Goal: Task Accomplishment & Management: Complete application form

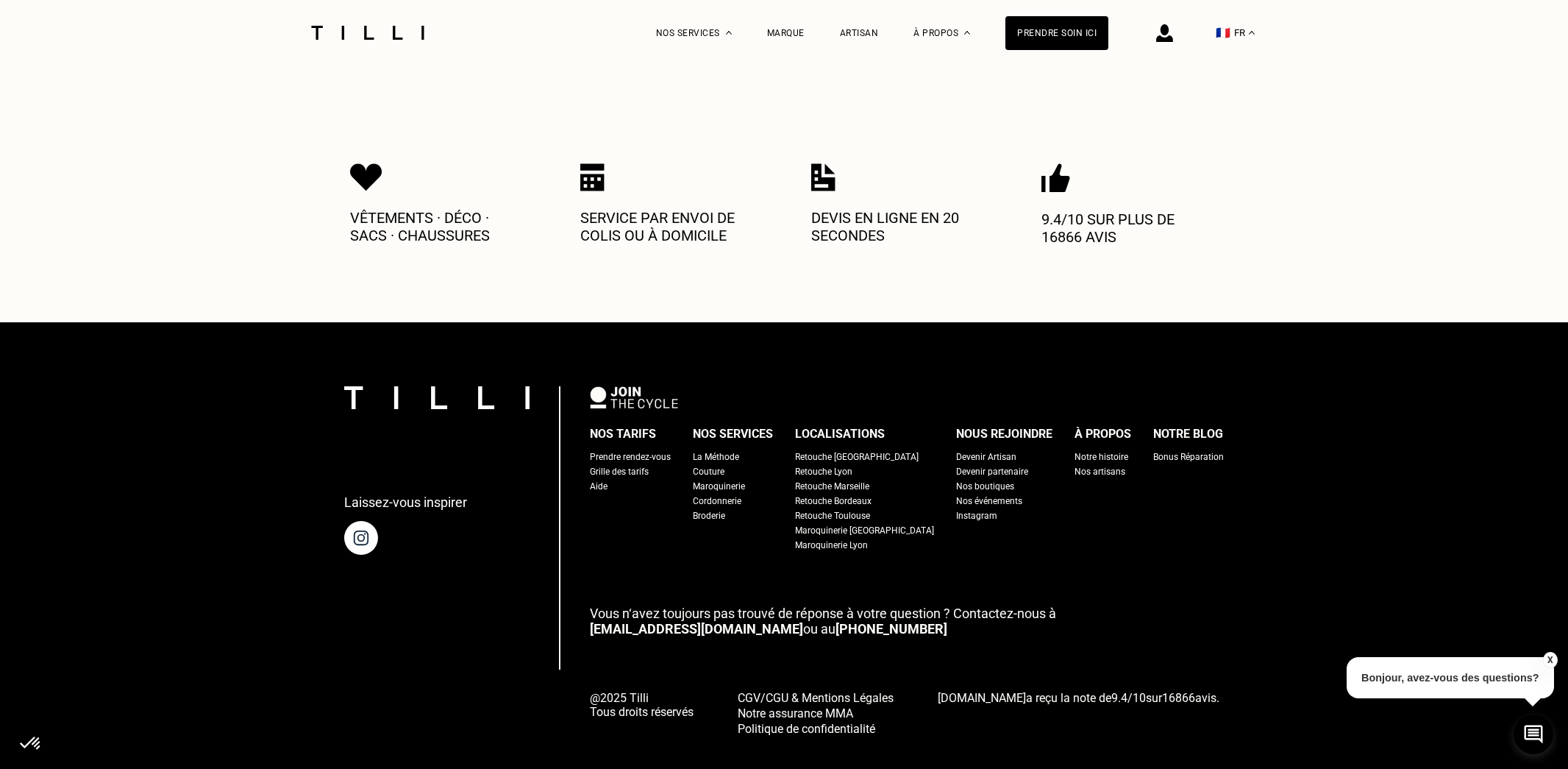
scroll to position [721, 0]
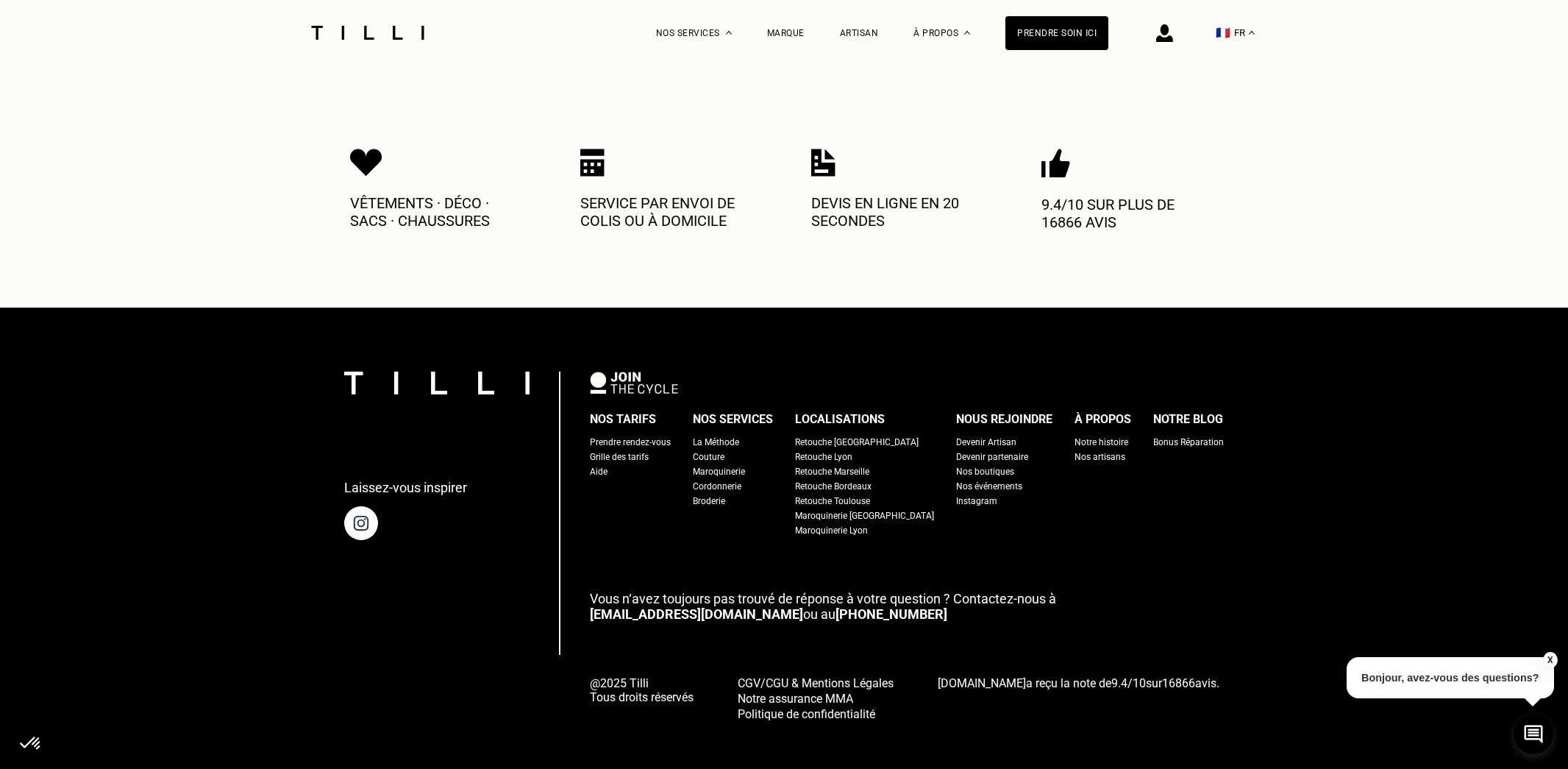
click at [648, 449] on div "Grille des tarifs" at bounding box center [620, 456] width 59 height 15
select select "FR"
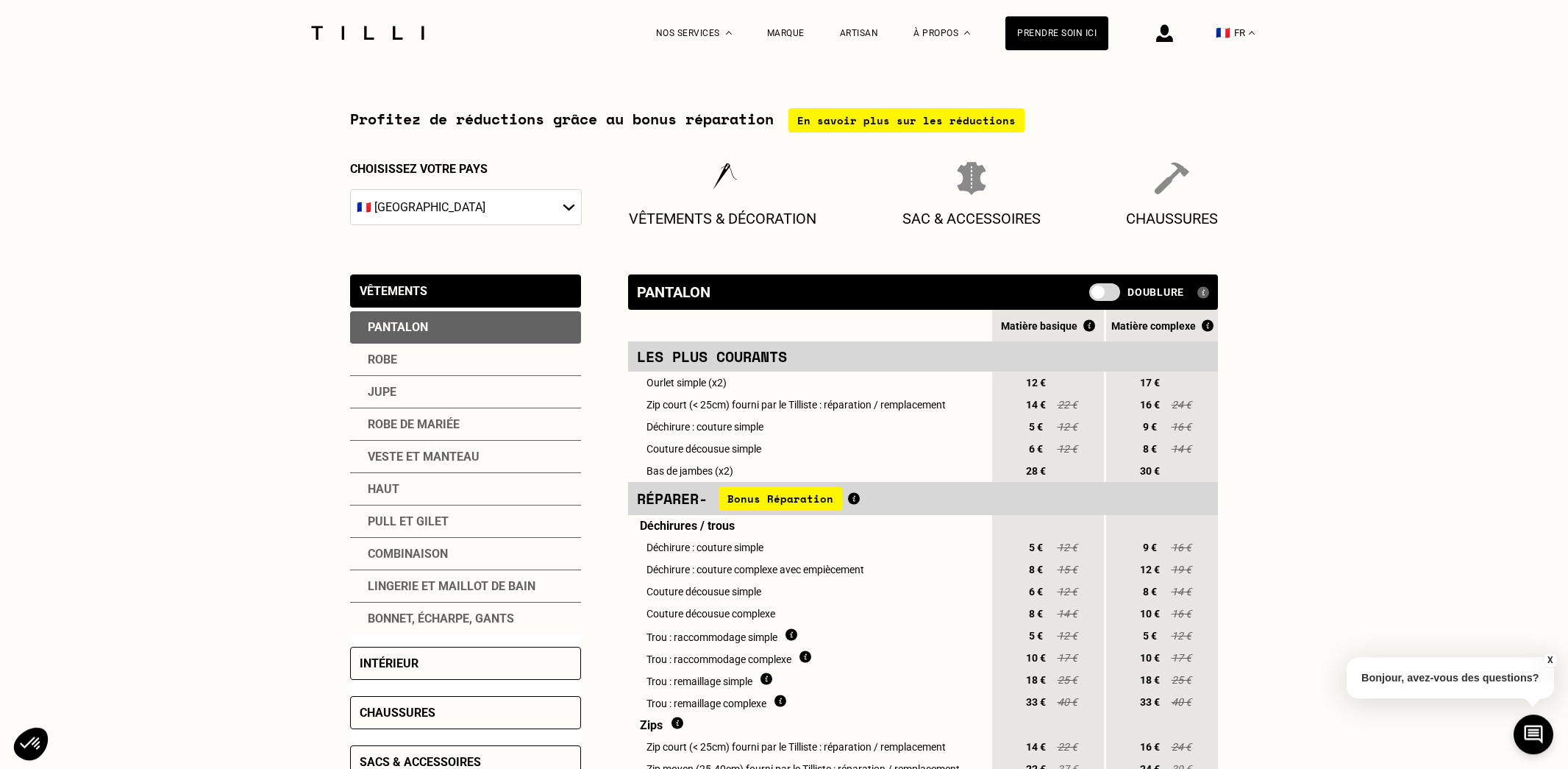
scroll to position [117, 0]
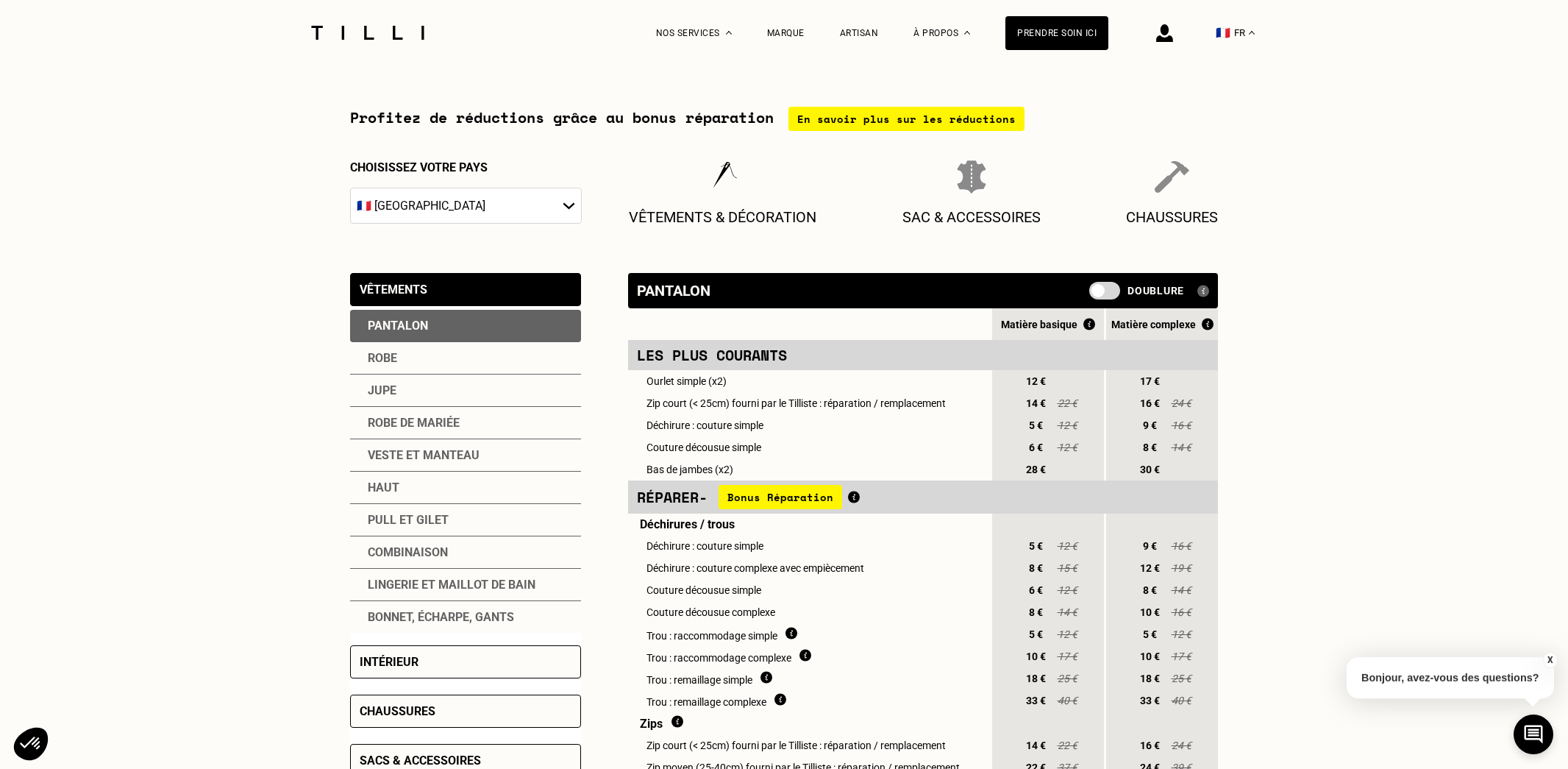
click at [440, 426] on div "Robe de mariée" at bounding box center [466, 423] width 231 height 33
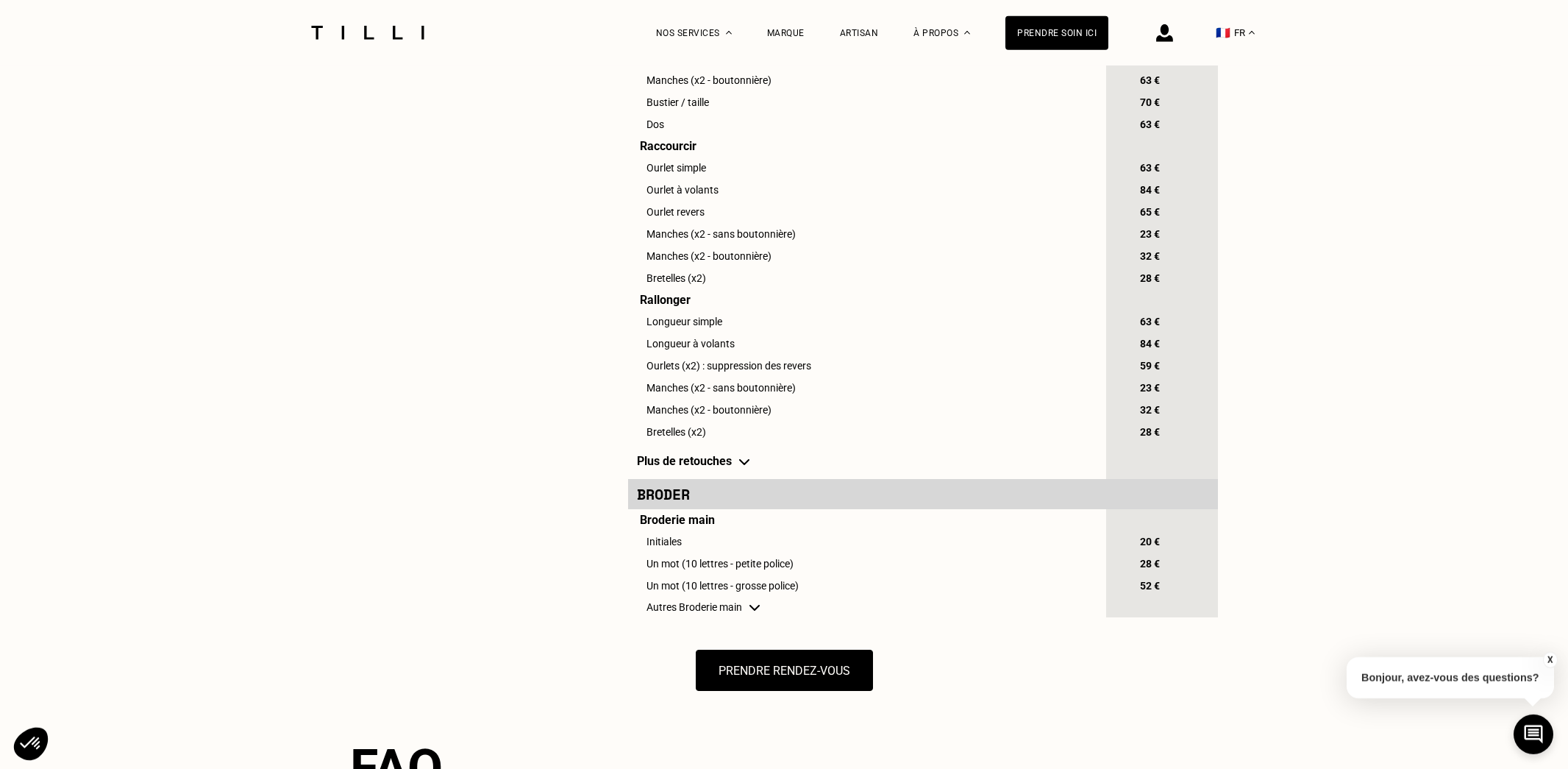
scroll to position [1142, 0]
click at [734, 479] on td "Plus de retouches" at bounding box center [865, 462] width 476 height 37
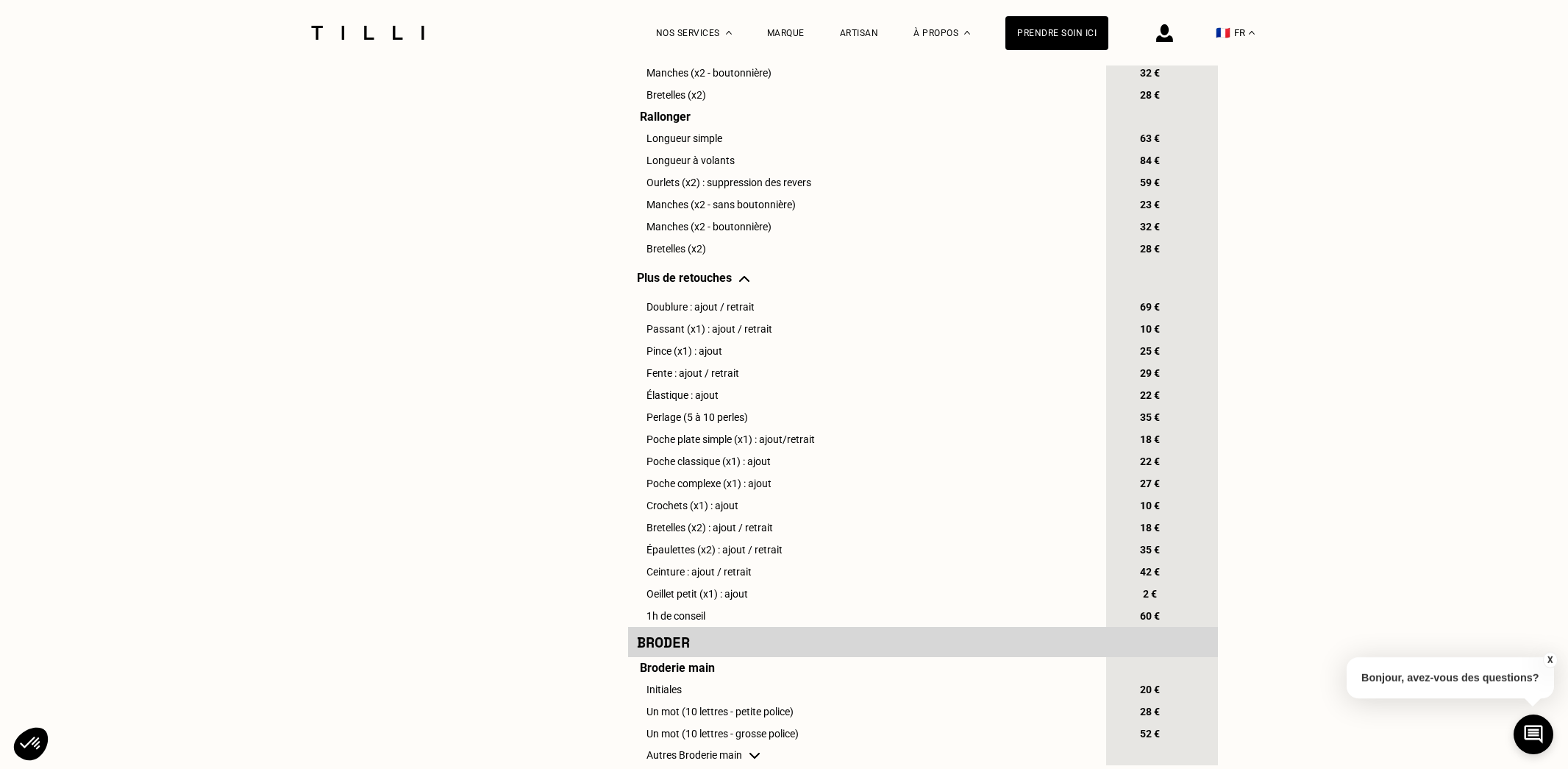
scroll to position [1330, 0]
click at [743, 292] on td "Plus de retouches" at bounding box center [865, 273] width 476 height 37
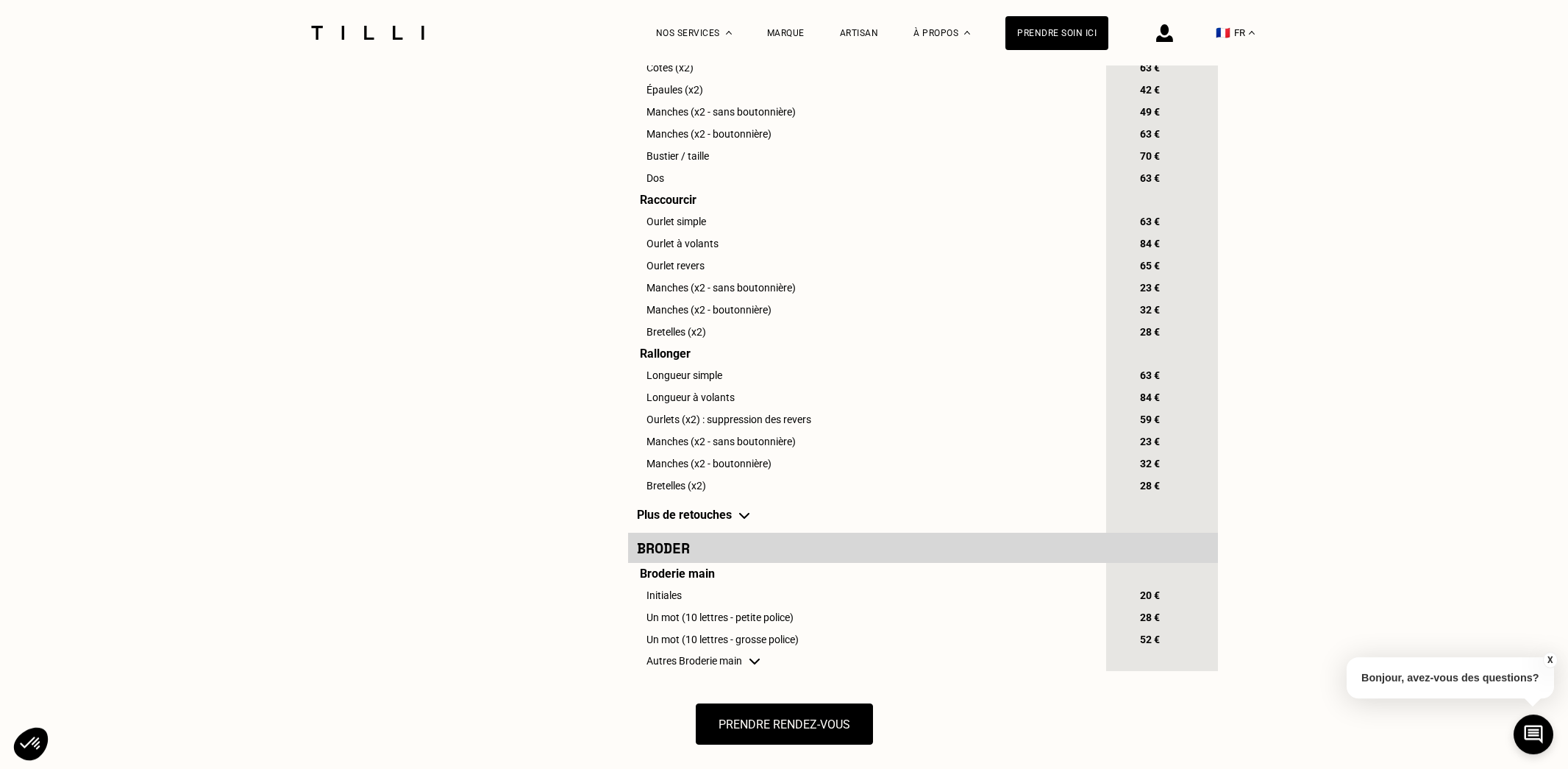
scroll to position [1130, 0]
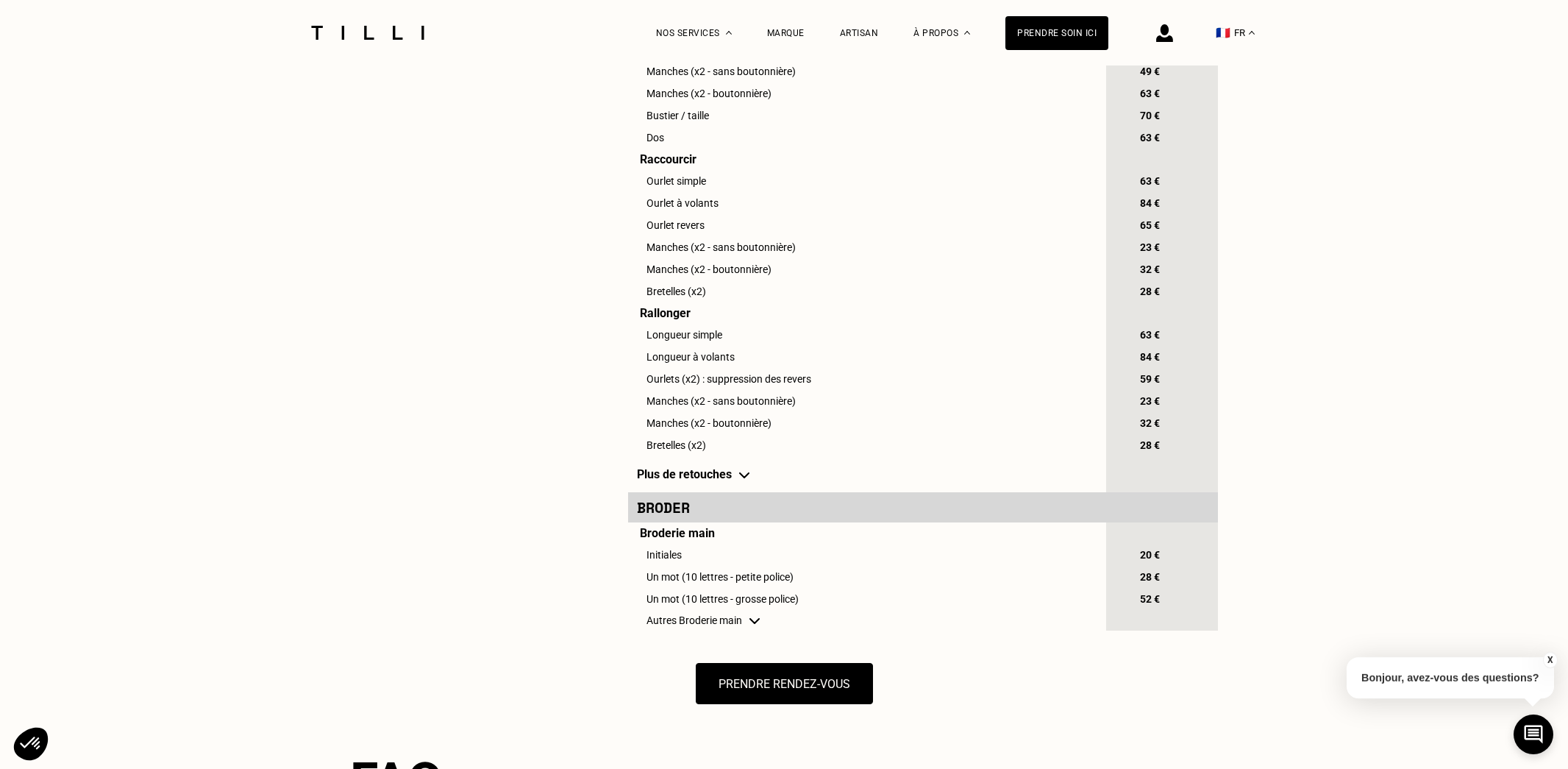
click at [760, 624] on img at bounding box center [754, 621] width 10 height 6
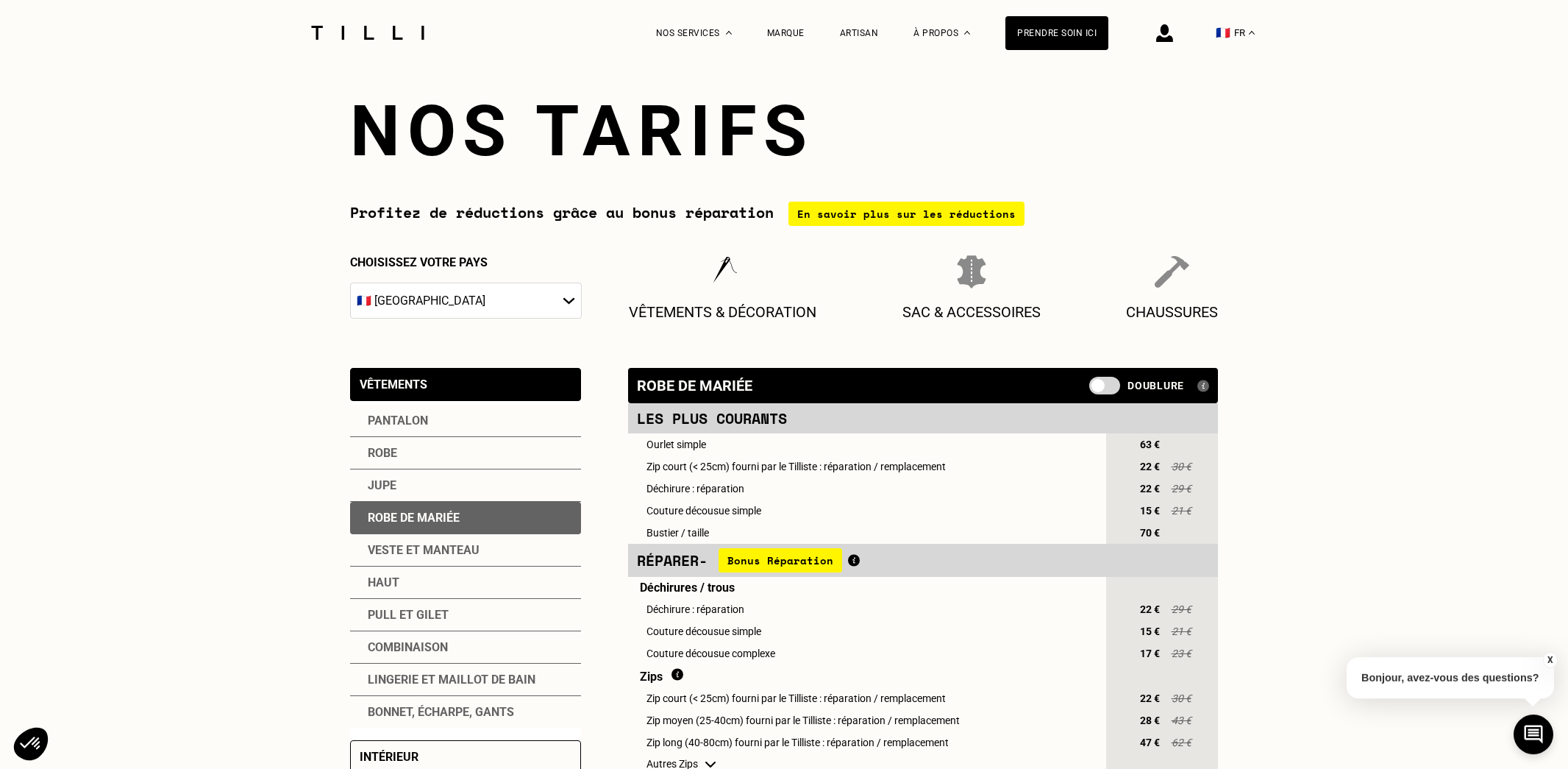
scroll to position [0, 0]
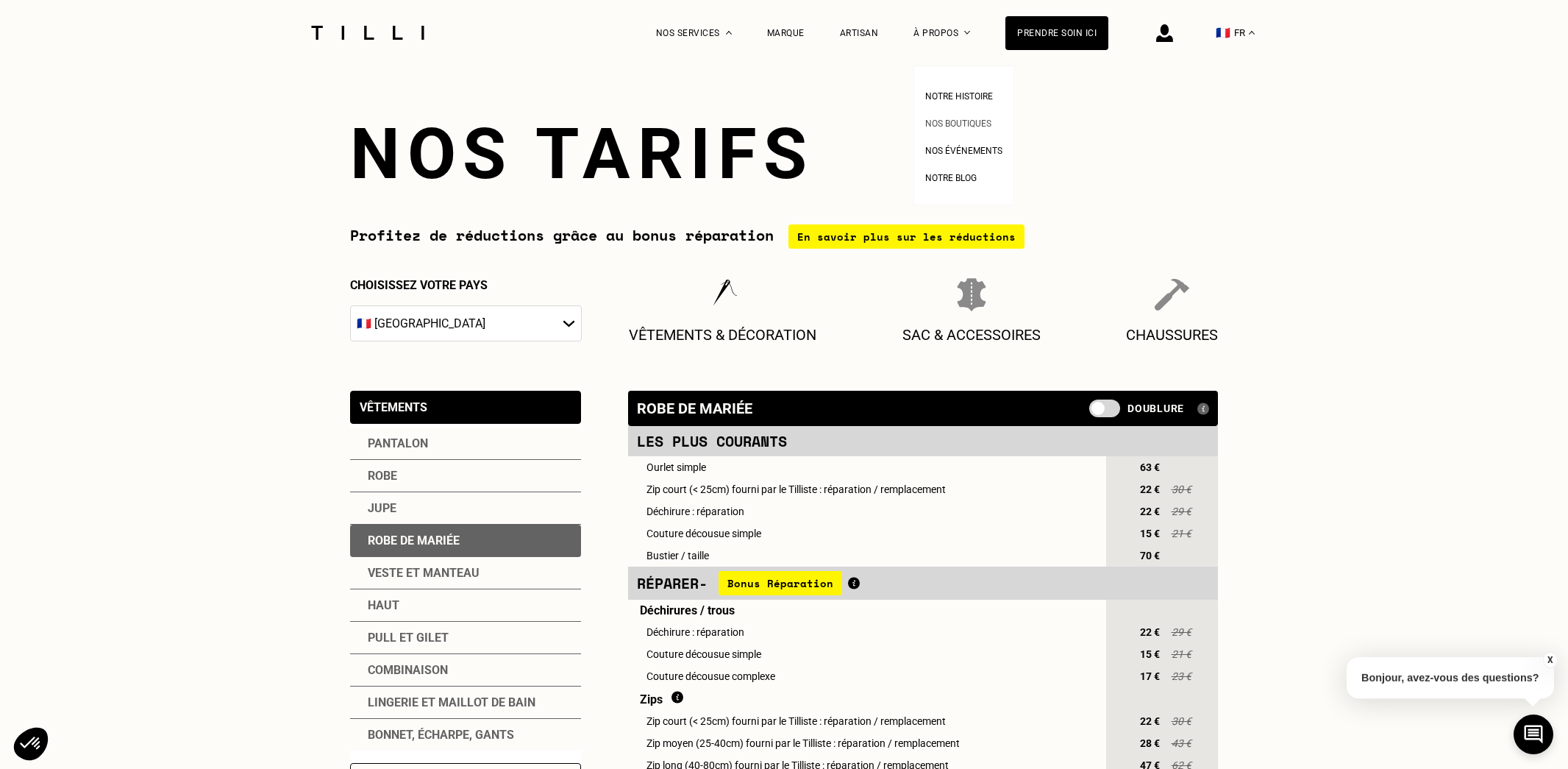
click at [967, 119] on span "Nos boutiques" at bounding box center [958, 123] width 66 height 10
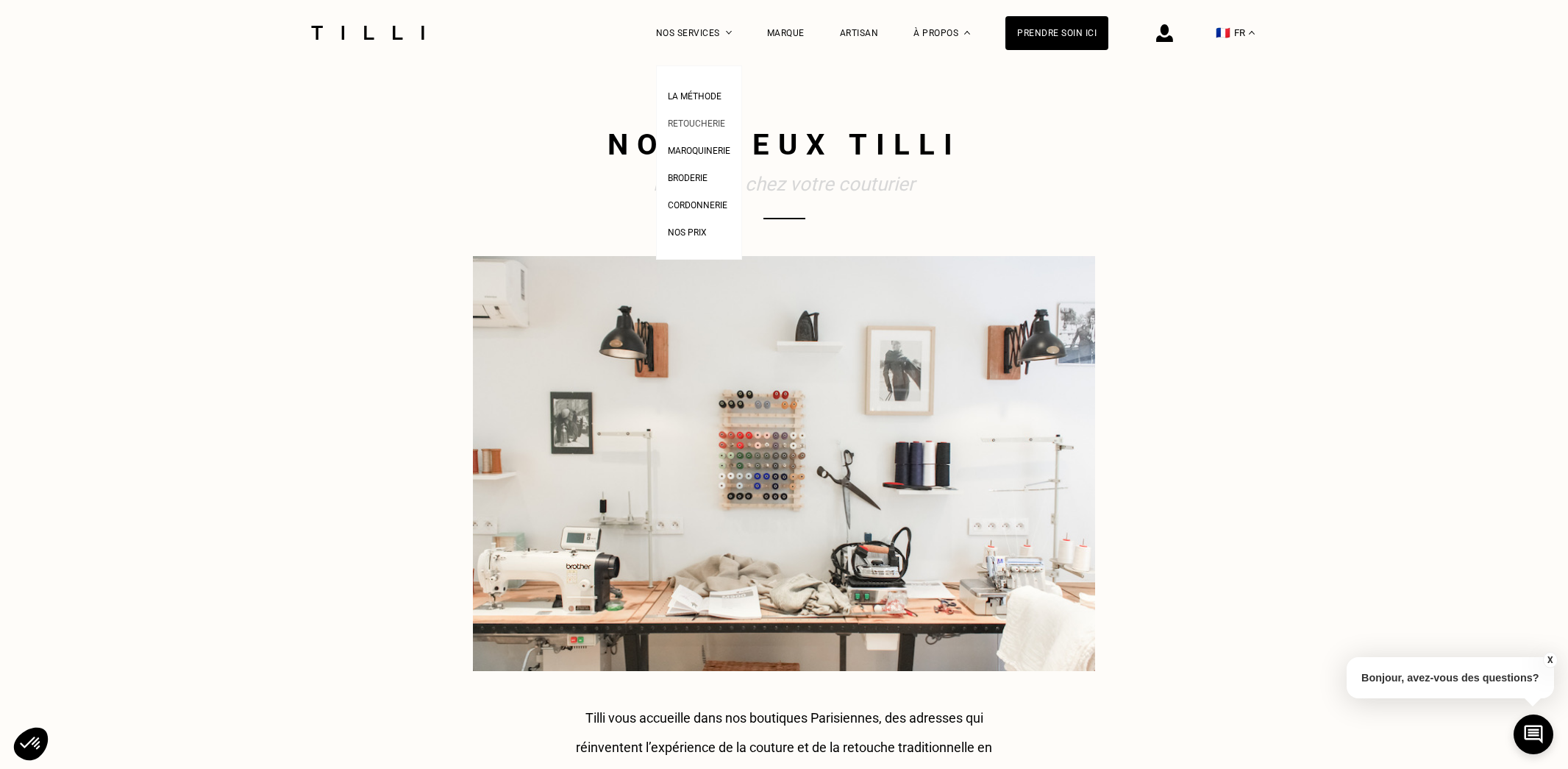
click at [707, 126] on span "Retoucherie" at bounding box center [697, 123] width 57 height 10
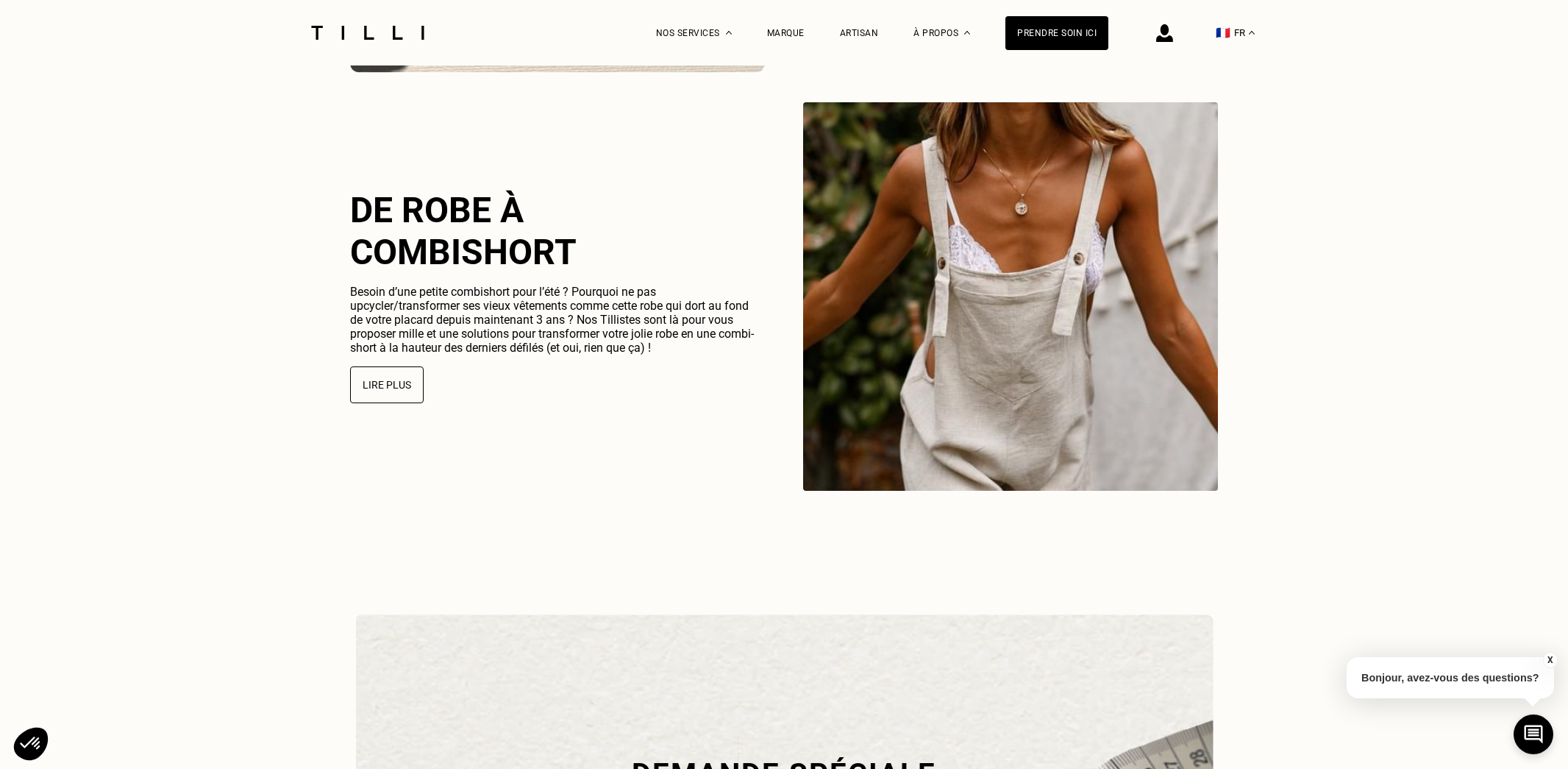
scroll to position [3743, 0]
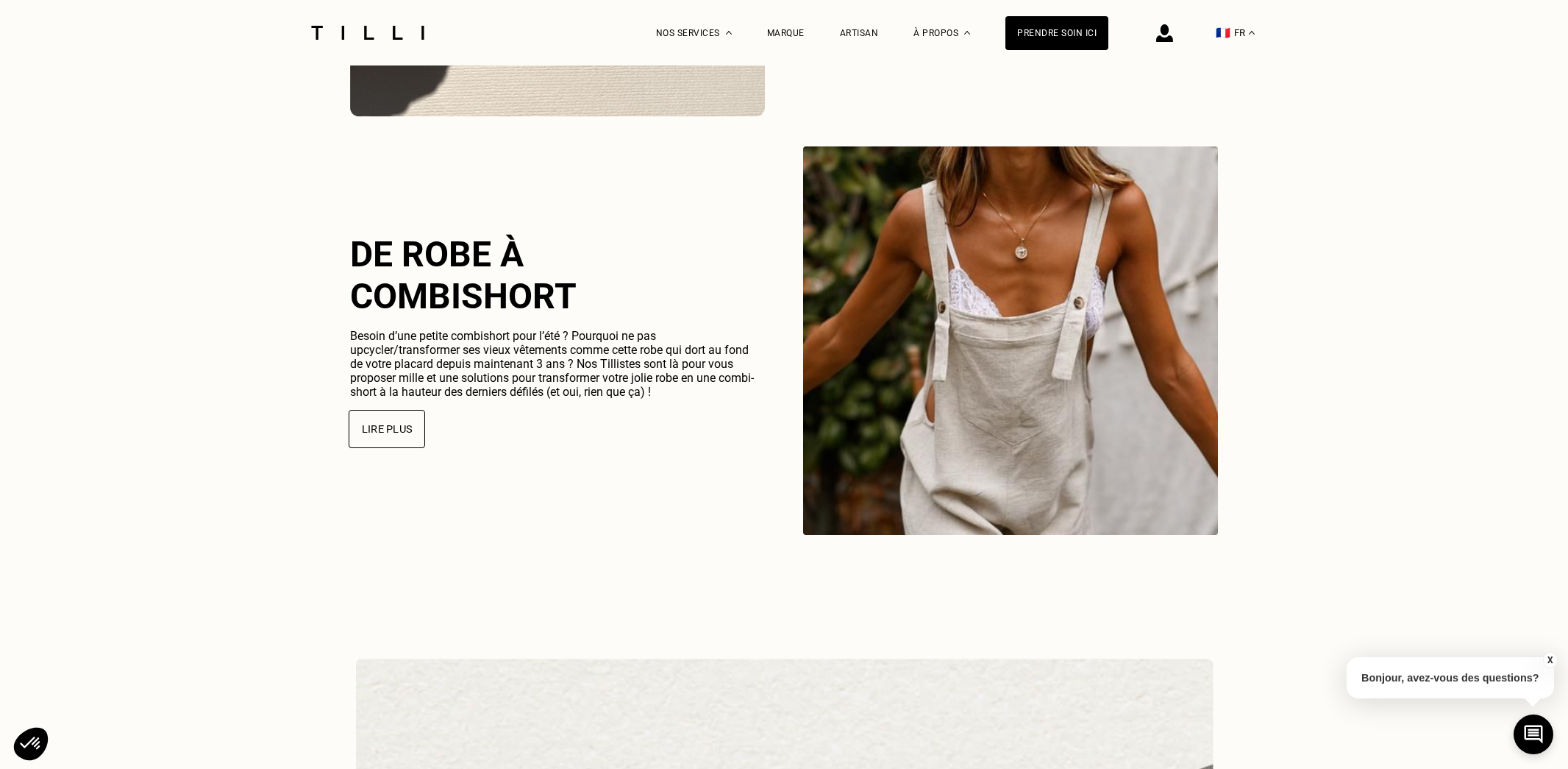
click at [388, 433] on button "Lire plus" at bounding box center [387, 428] width 77 height 38
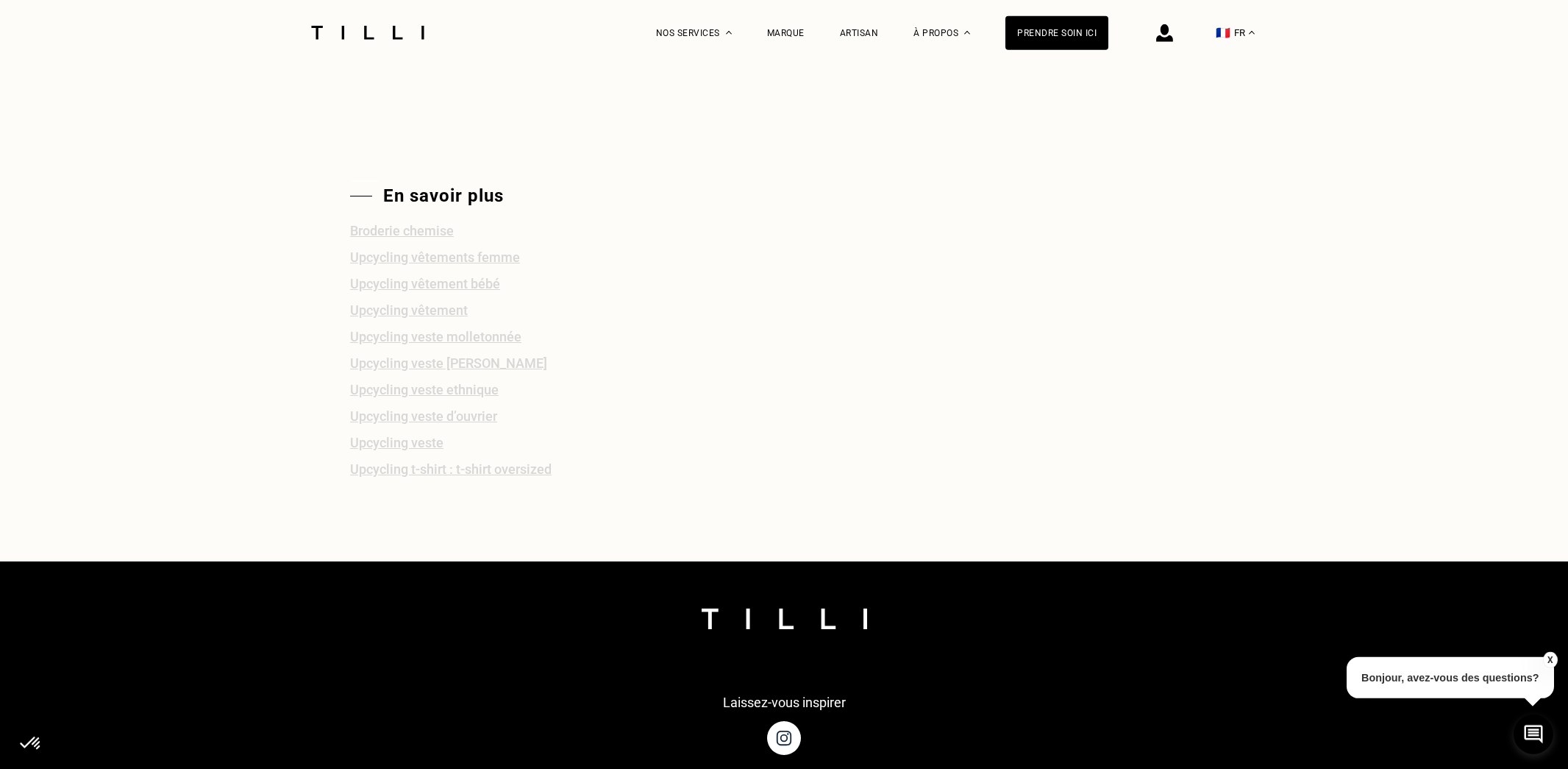
scroll to position [2742, 0]
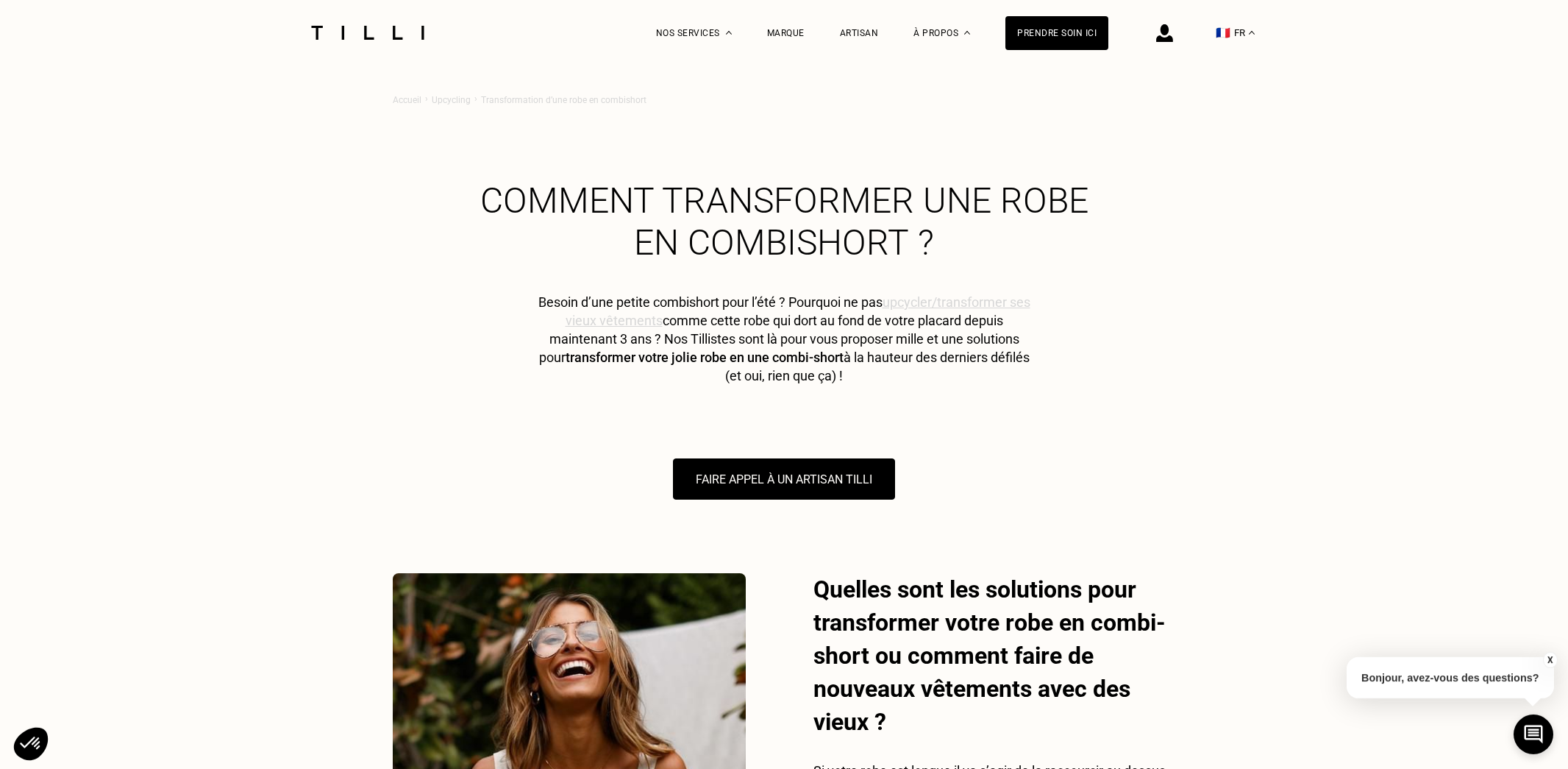
scroll to position [0, 0]
click at [827, 485] on button "FAIRE APPEL À UN ARTISAN TILLI" at bounding box center [784, 480] width 244 height 45
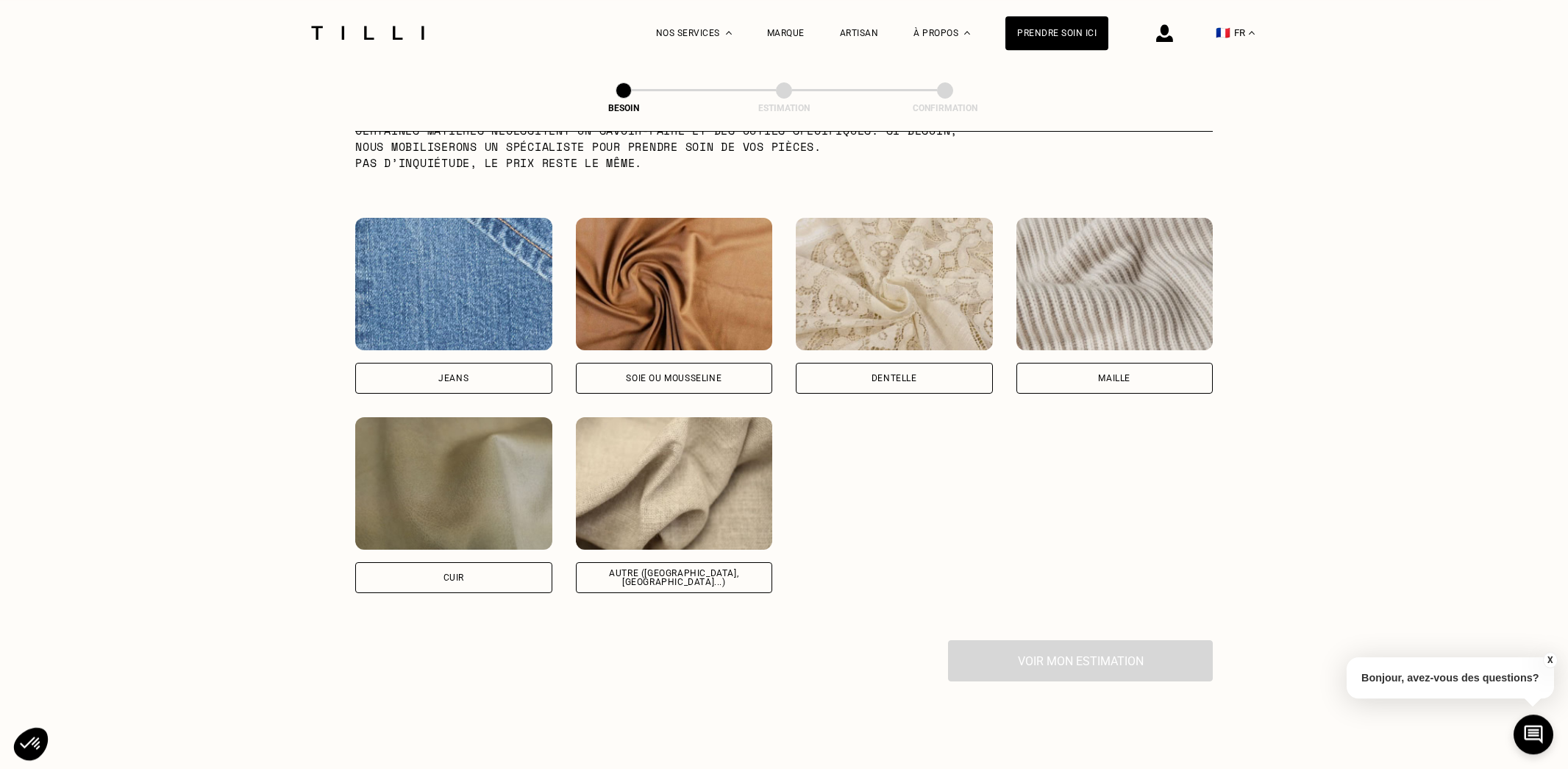
scroll to position [1538, 0]
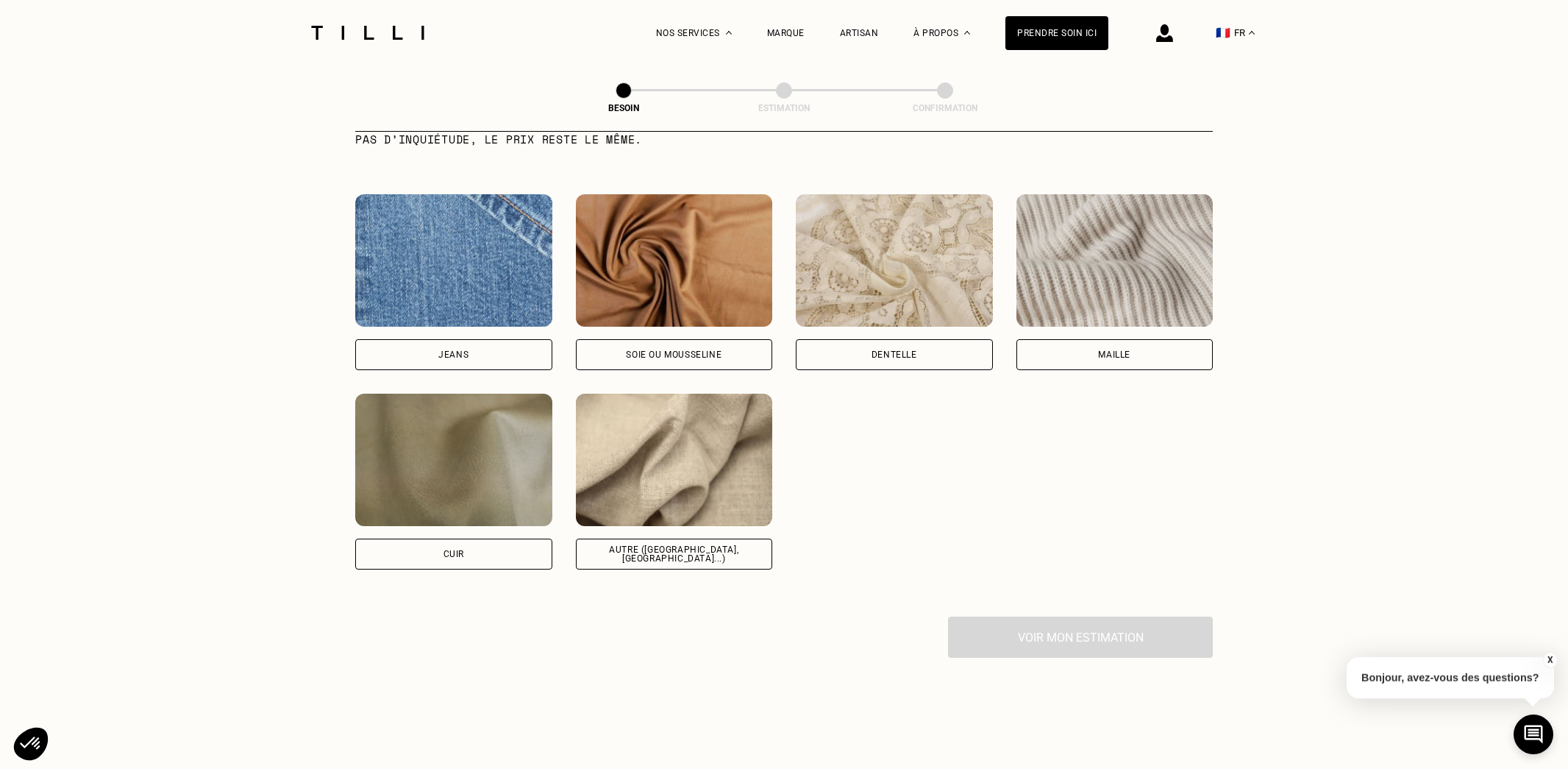
click at [673, 545] on div "Autre ([GEOGRAPHIC_DATA], [GEOGRAPHIC_DATA]...)" at bounding box center [674, 554] width 172 height 18
select select "FR"
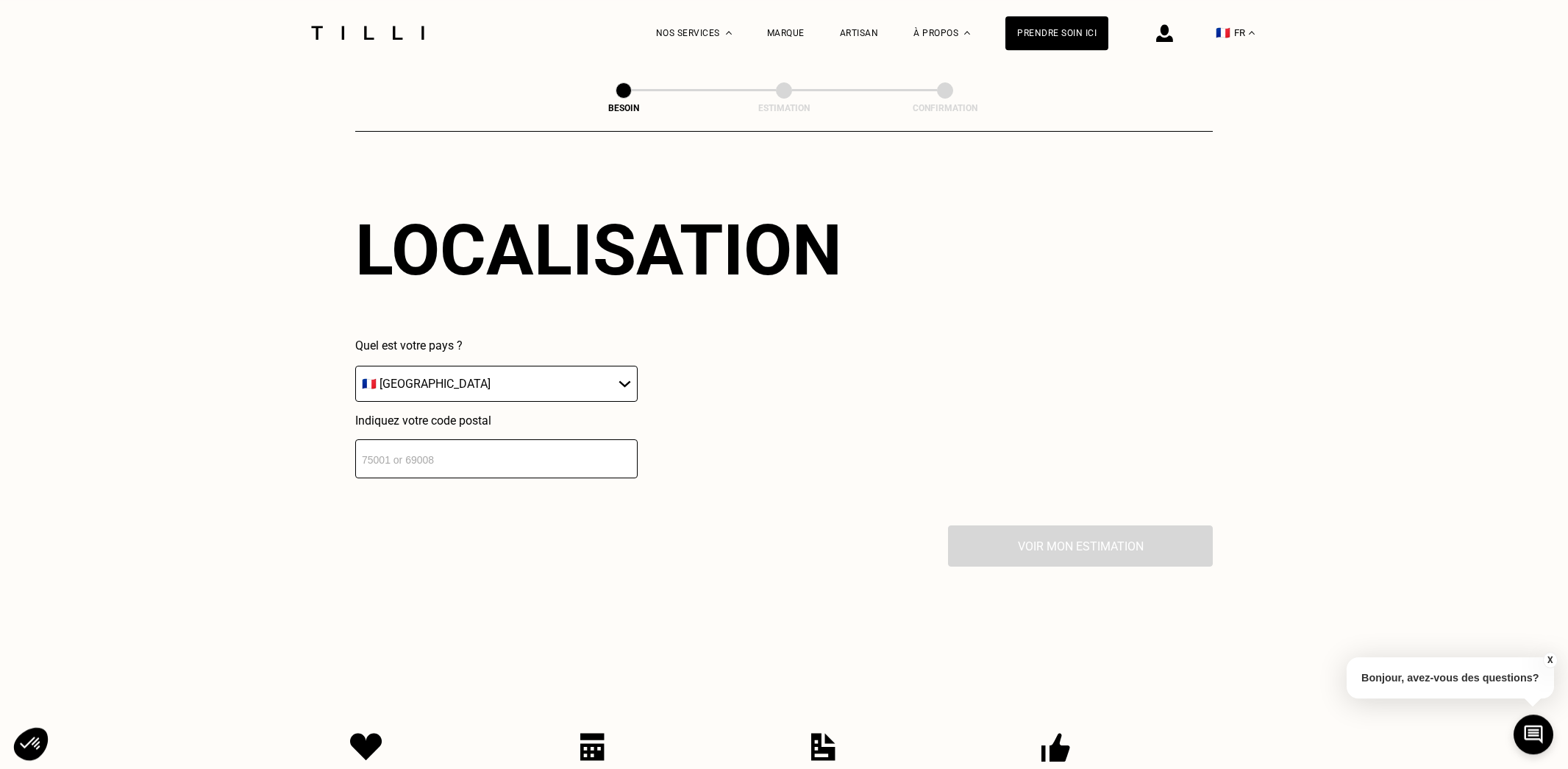
scroll to position [1998, 0]
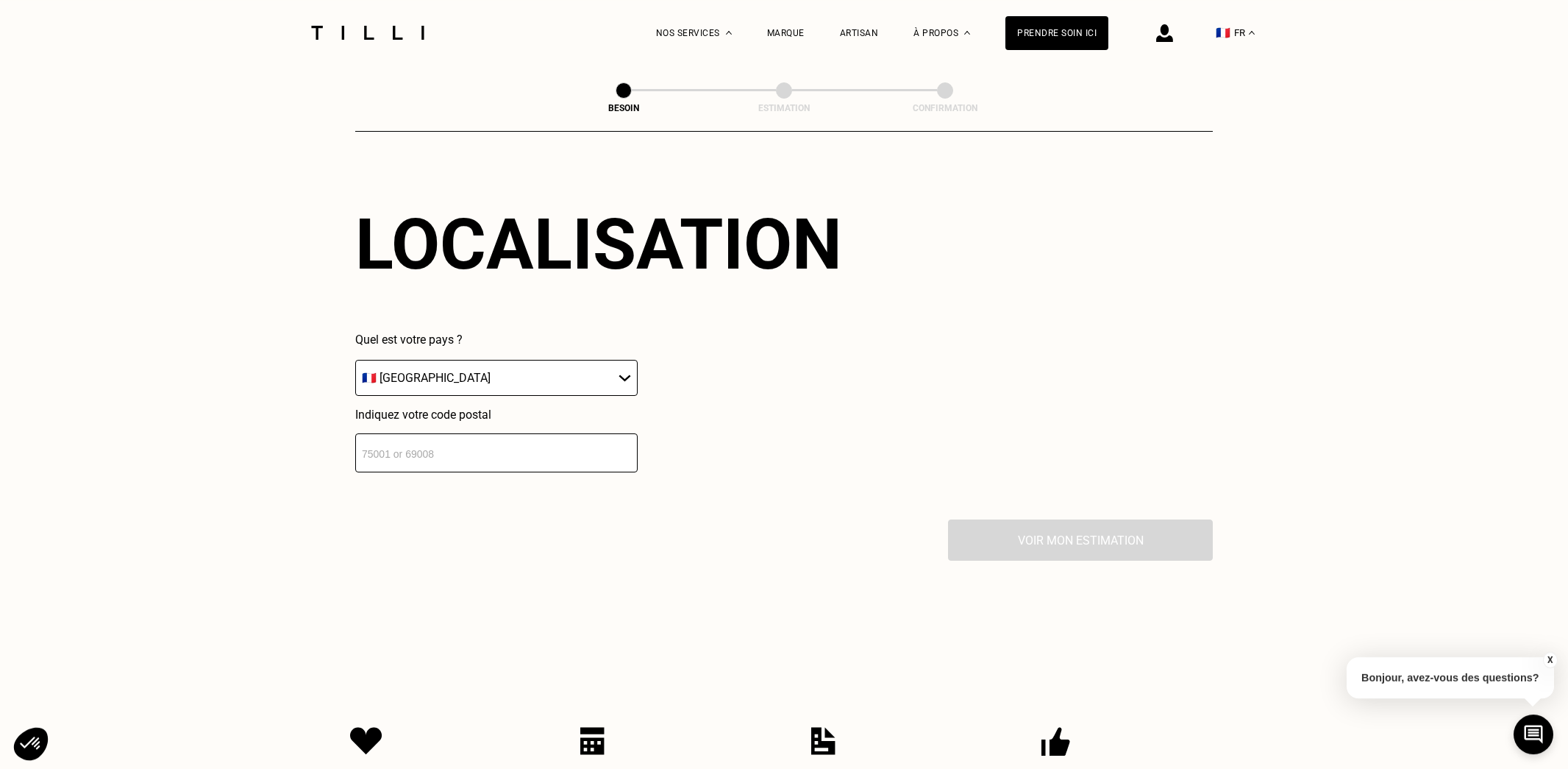
click at [550, 434] on input "number" at bounding box center [496, 452] width 282 height 38
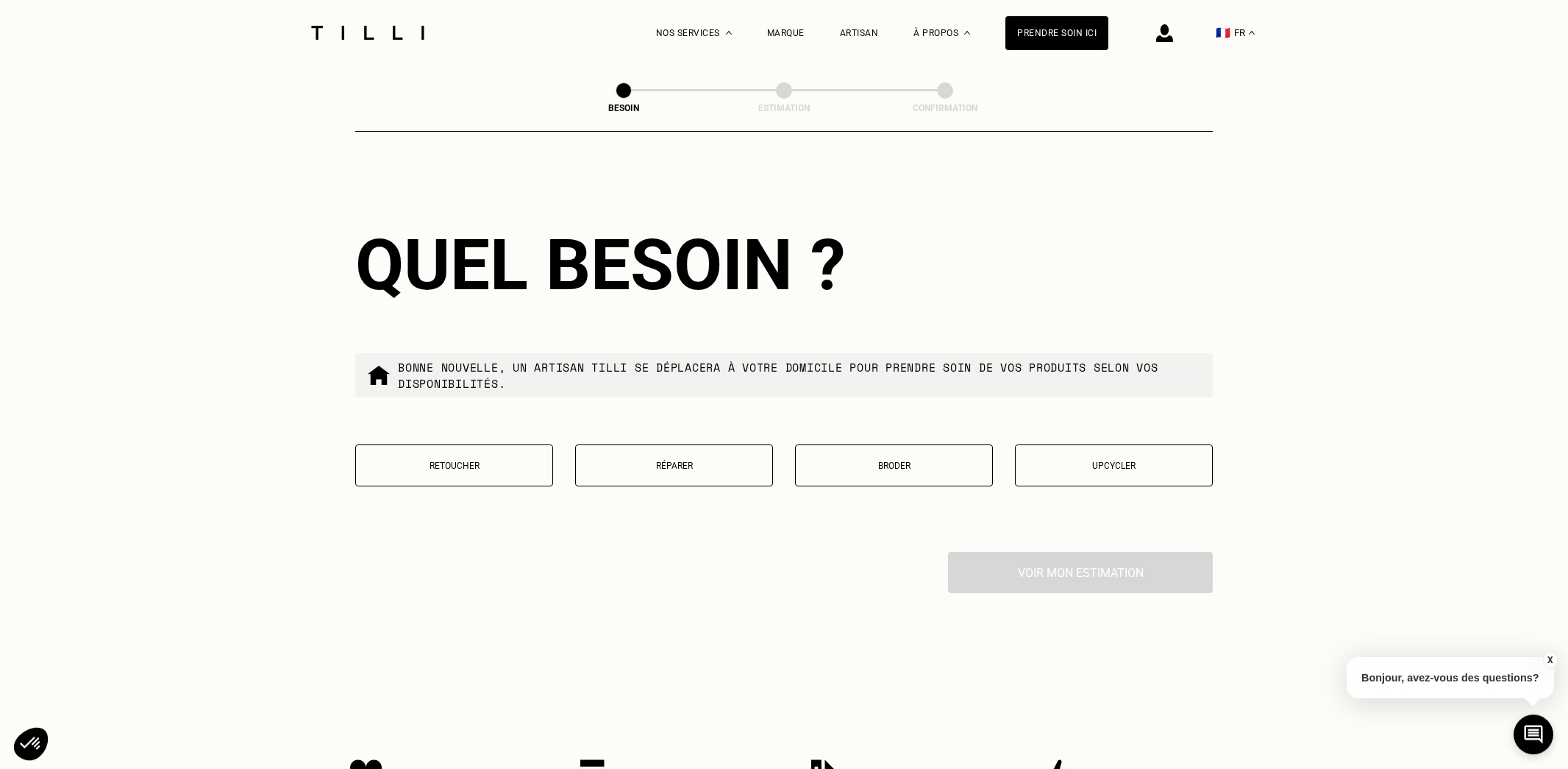
scroll to position [2341, 0]
type input "78210"
click at [473, 461] on p "Retoucher" at bounding box center [454, 466] width 182 height 10
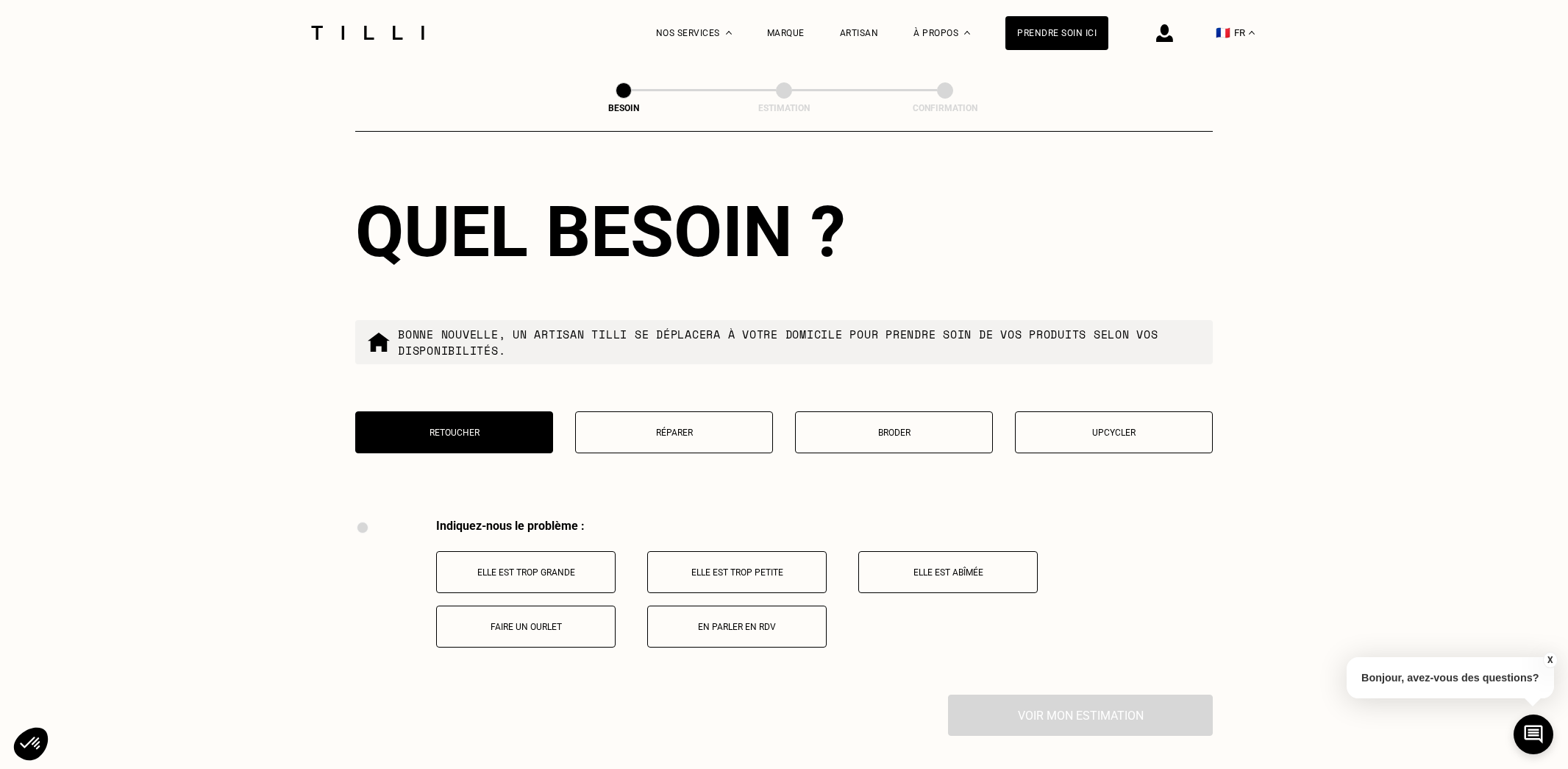
scroll to position [2364, 0]
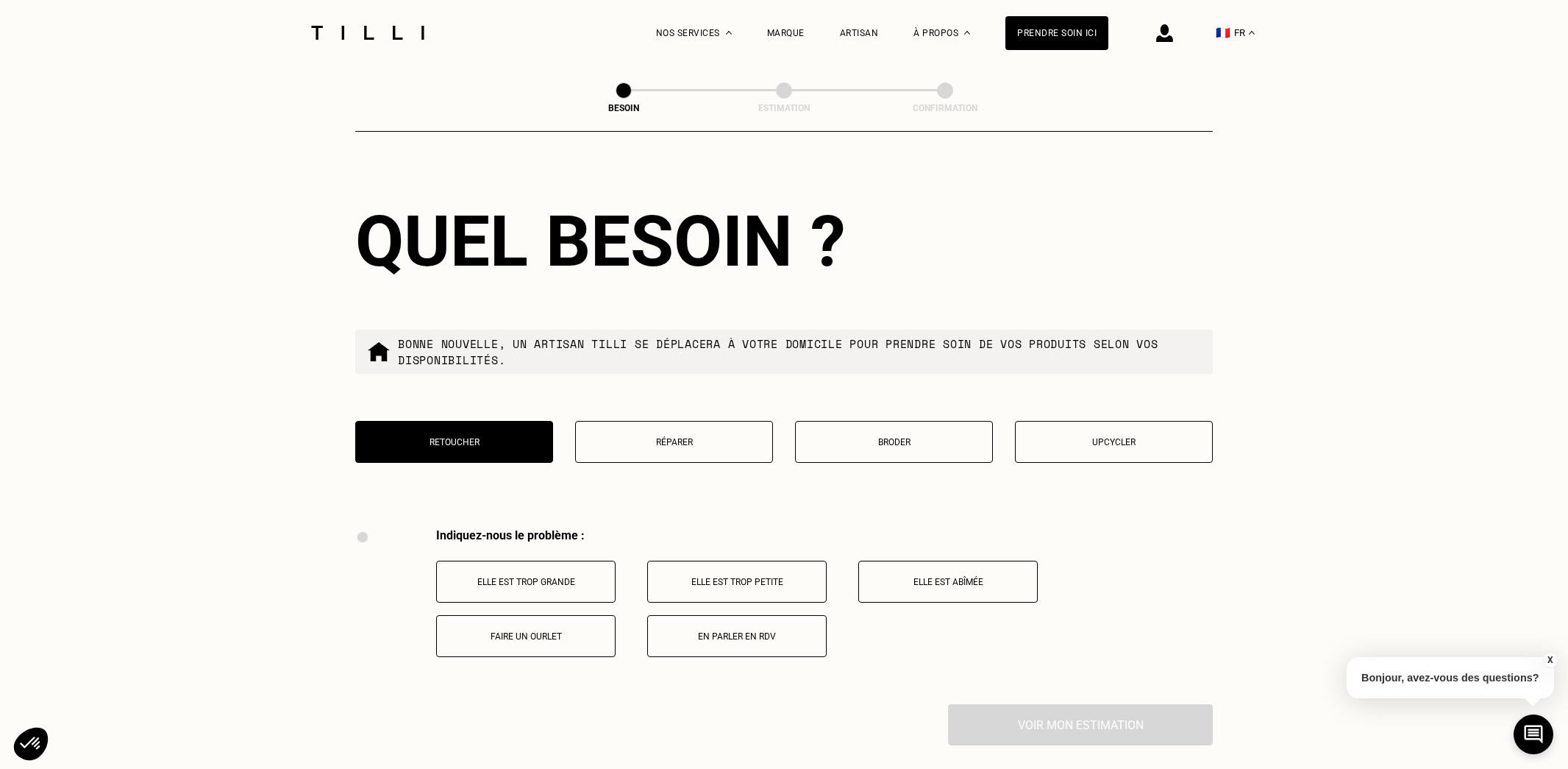
click at [1109, 437] on p "Upcycler" at bounding box center [1114, 442] width 182 height 10
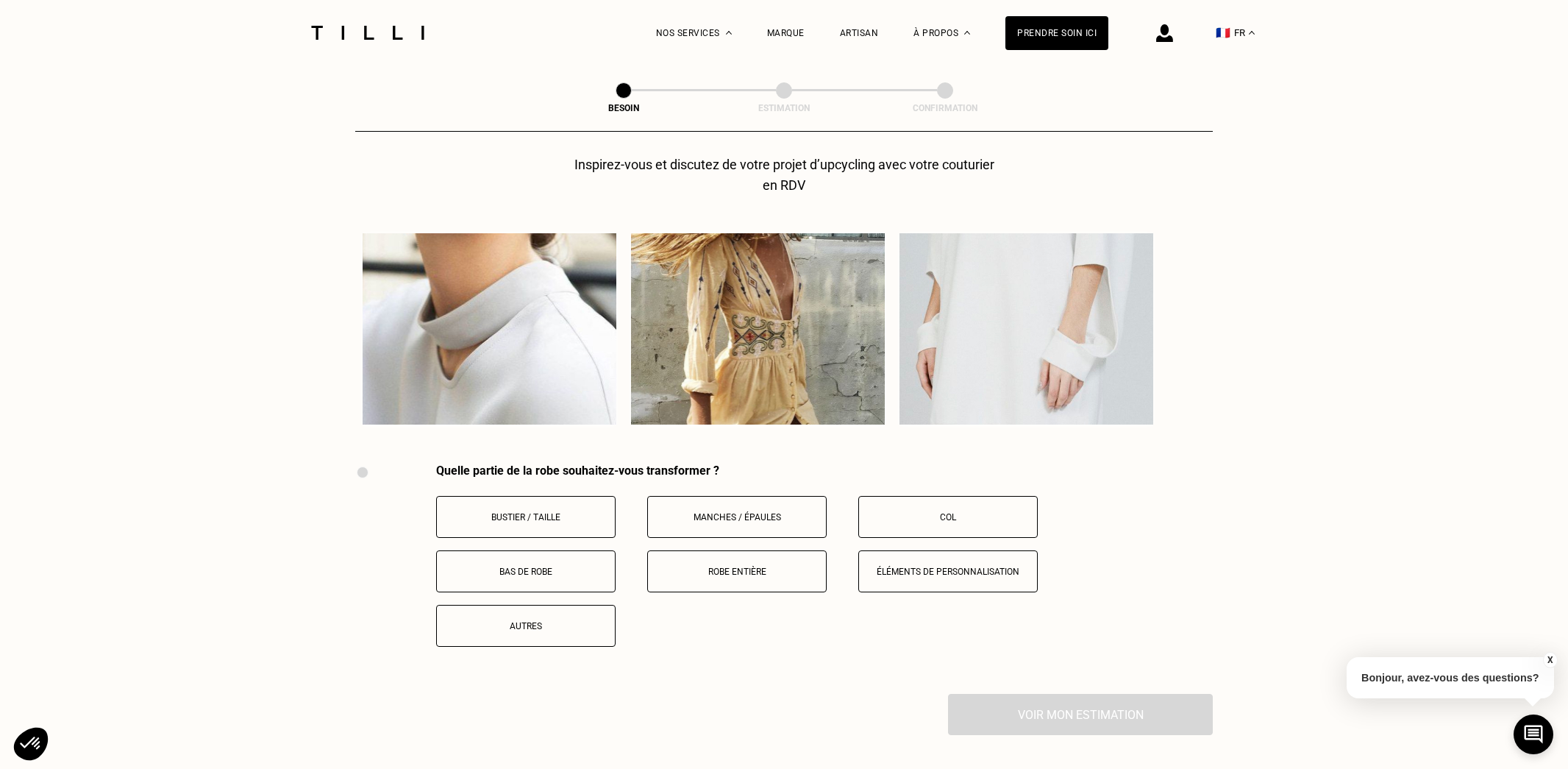
scroll to position [2765, 0]
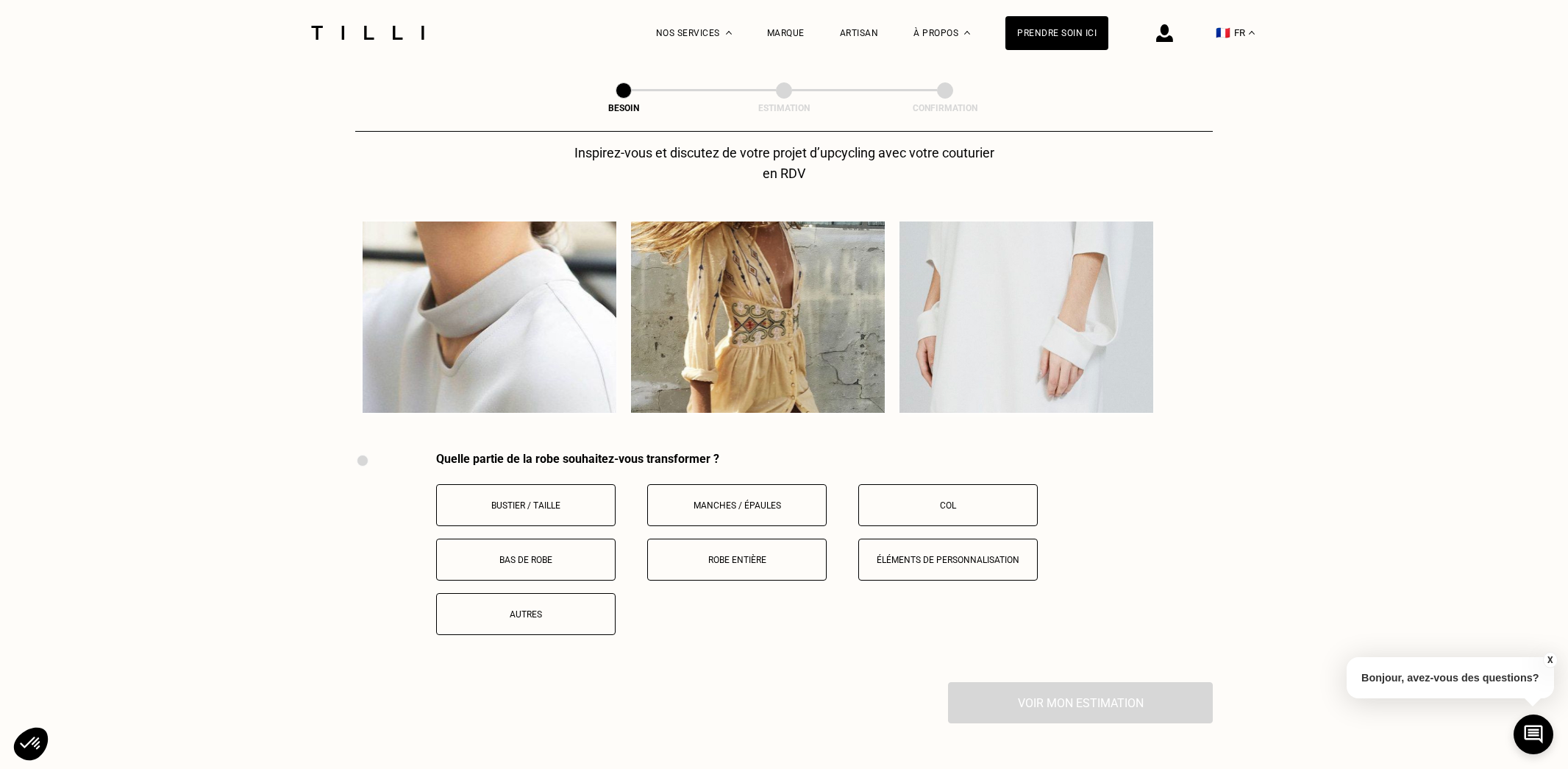
click at [755, 555] on p "Robe entière" at bounding box center [736, 560] width 163 height 10
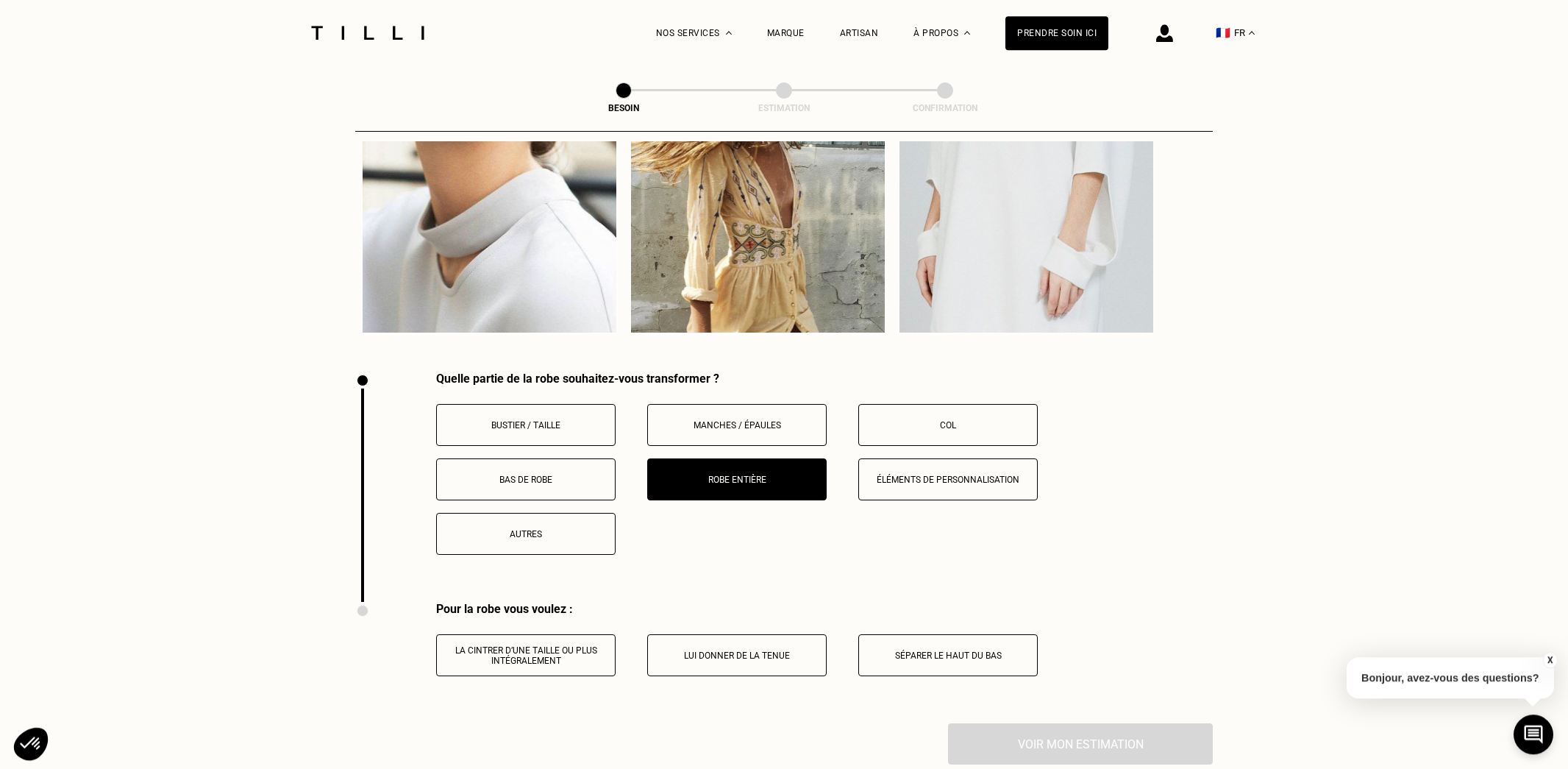
scroll to position [2930, 0]
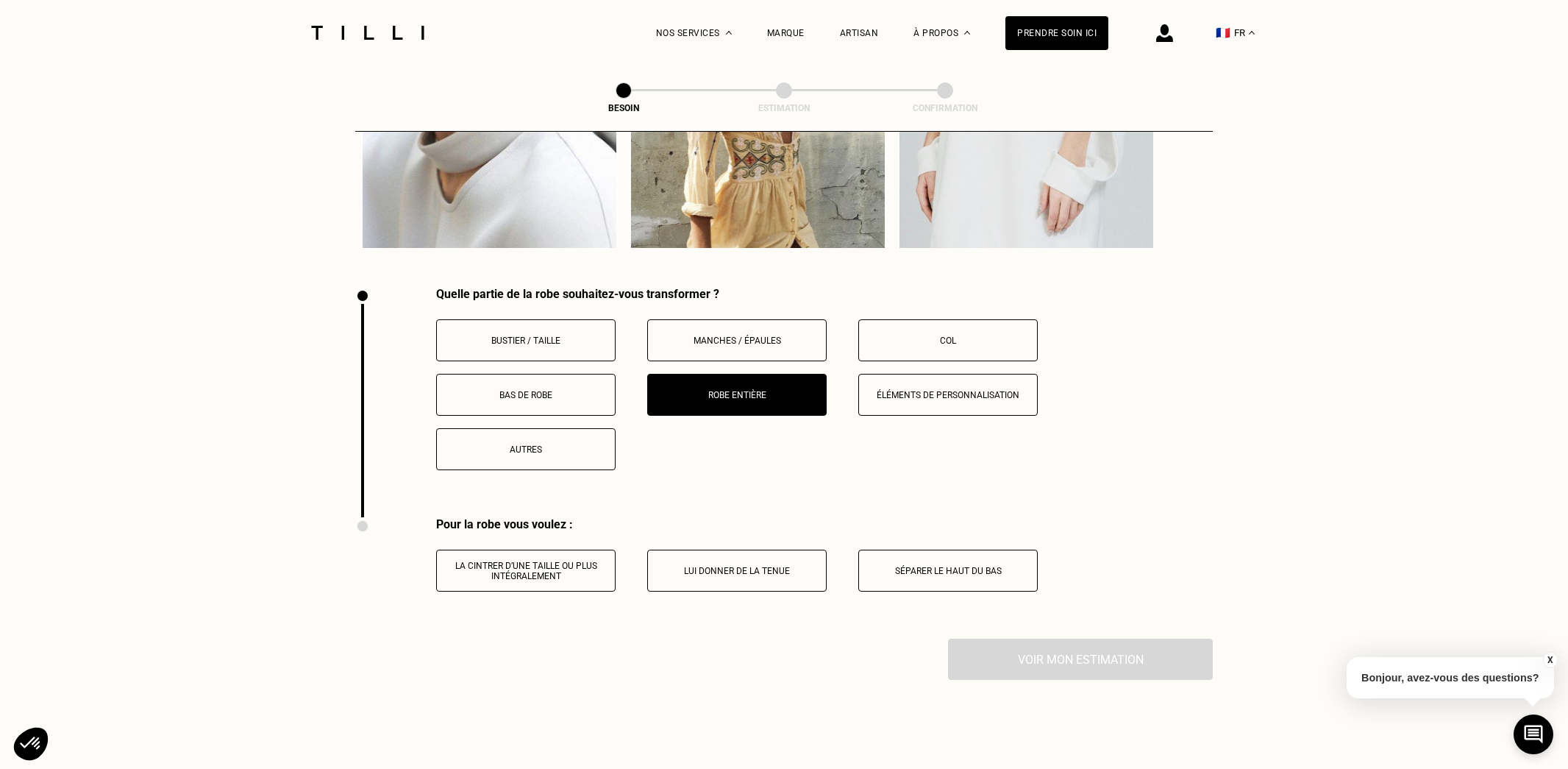
click at [942, 390] on p "Éléments de personnalisation" at bounding box center [947, 395] width 163 height 10
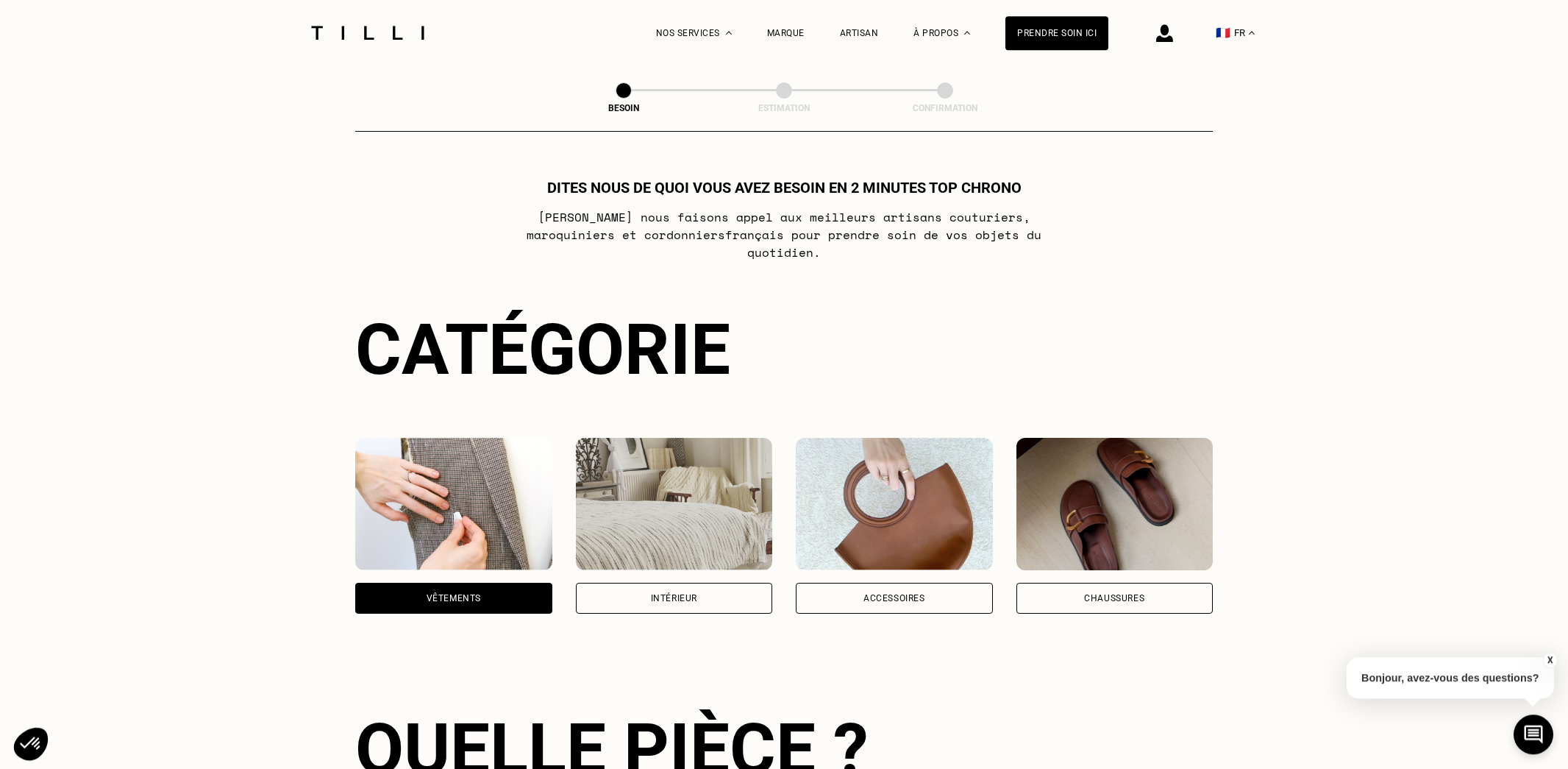
scroll to position [0, 0]
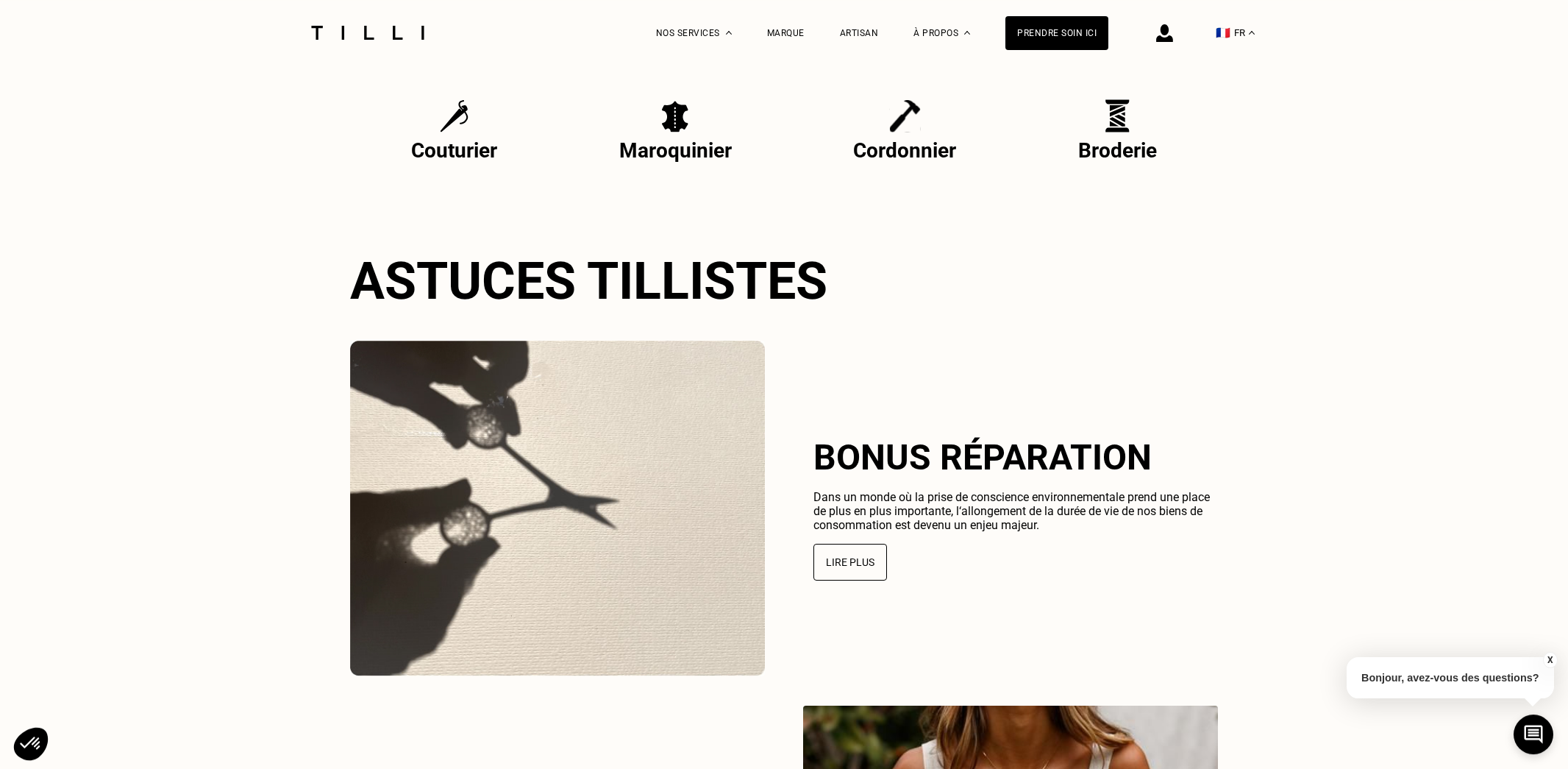
scroll to position [3184, 0]
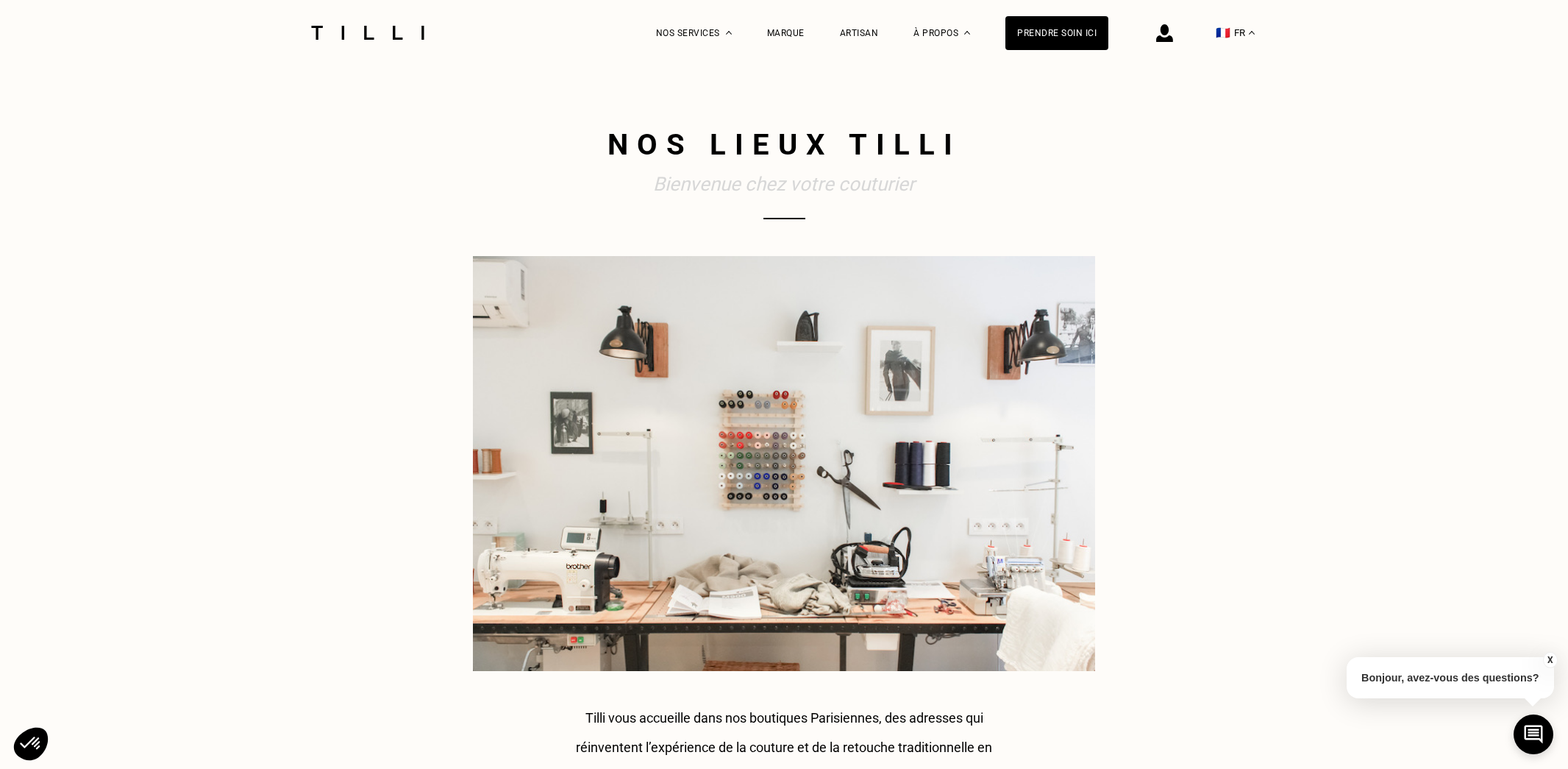
select select "FR"
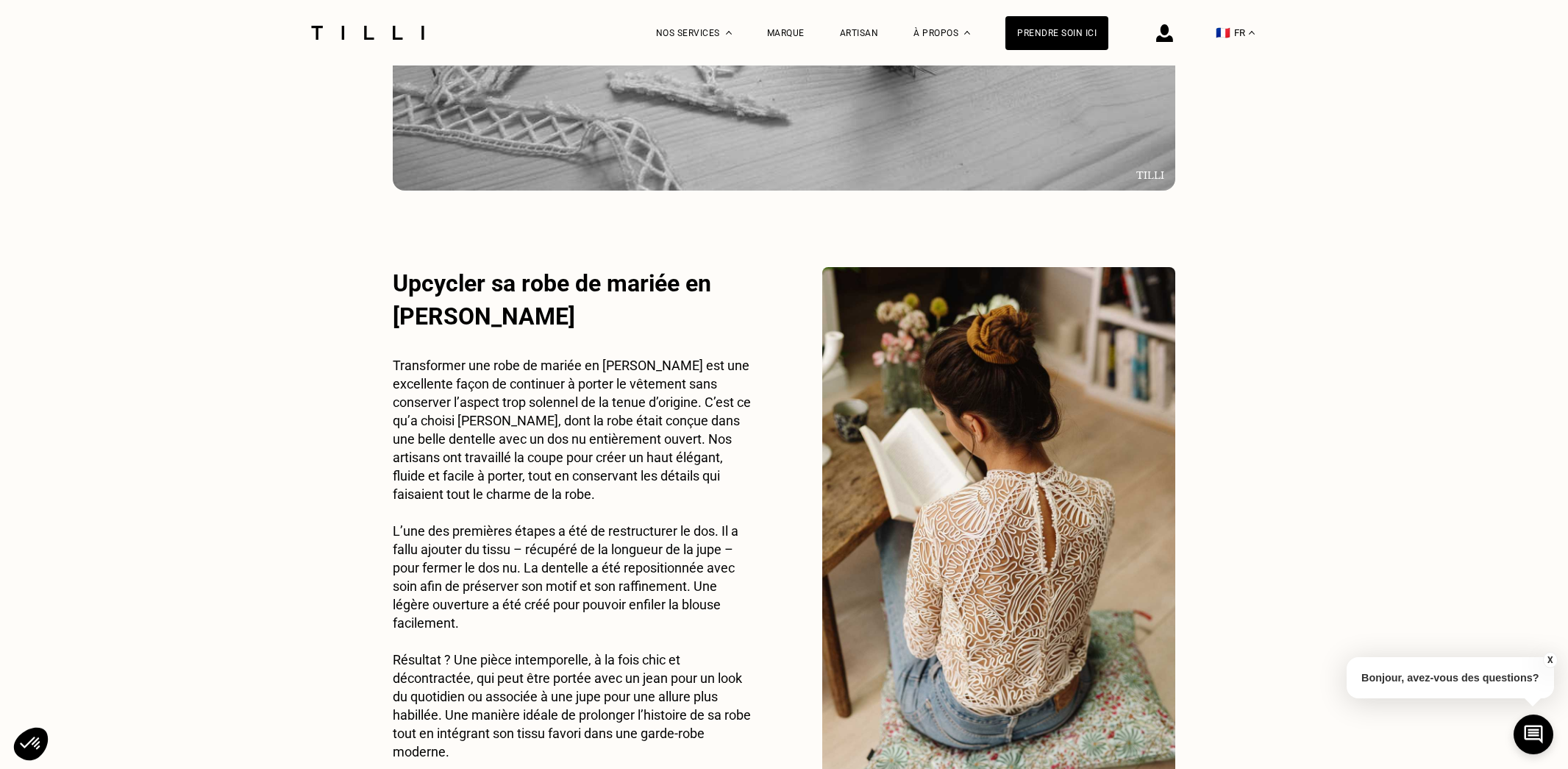
scroll to position [2778, 0]
